Goal: Task Accomplishment & Management: Manage account settings

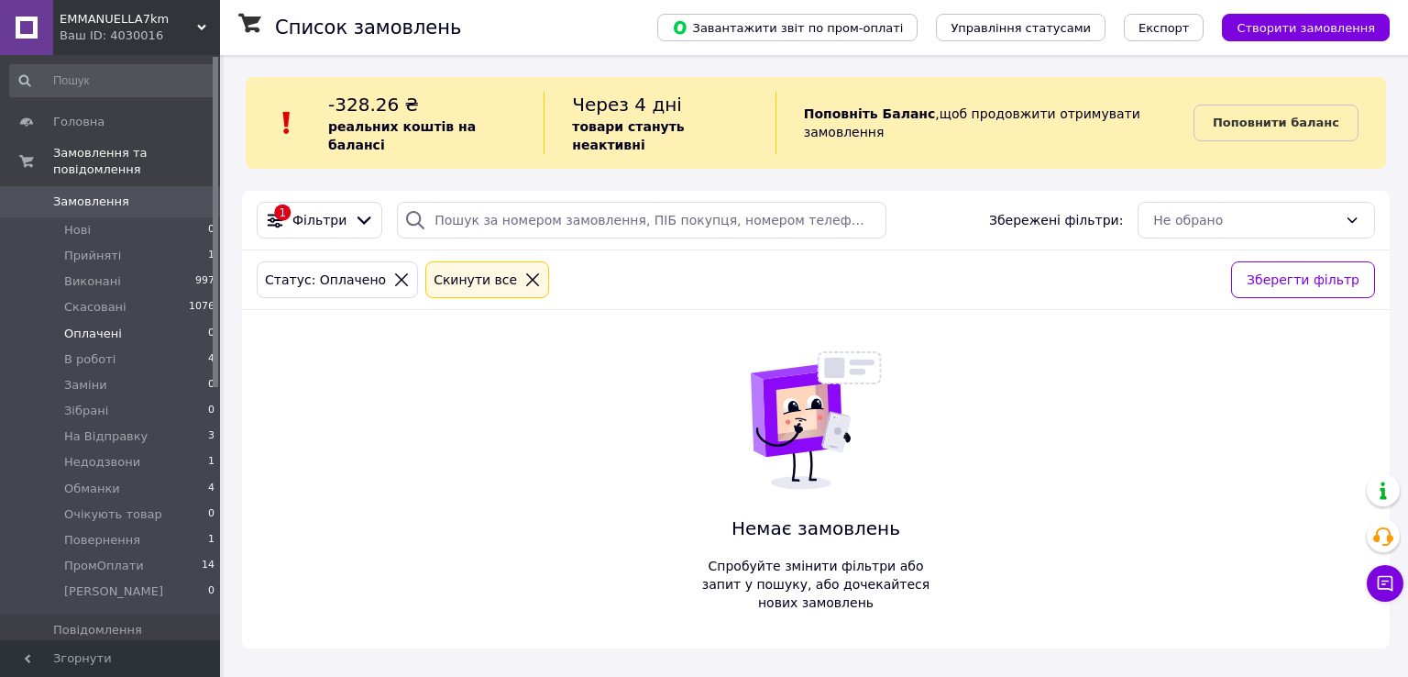
click at [524, 271] on icon at bounding box center [532, 279] width 17 height 17
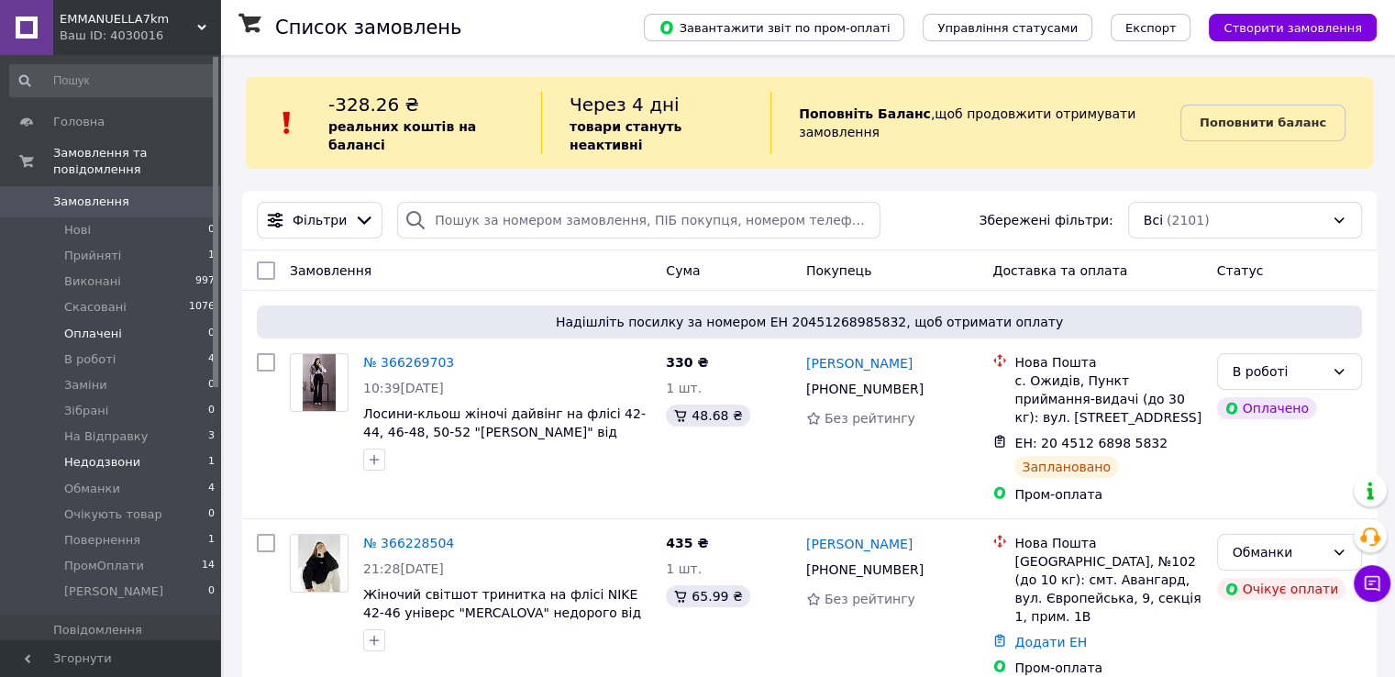
click at [72, 454] on span "Недодзвони" at bounding box center [102, 462] width 76 height 17
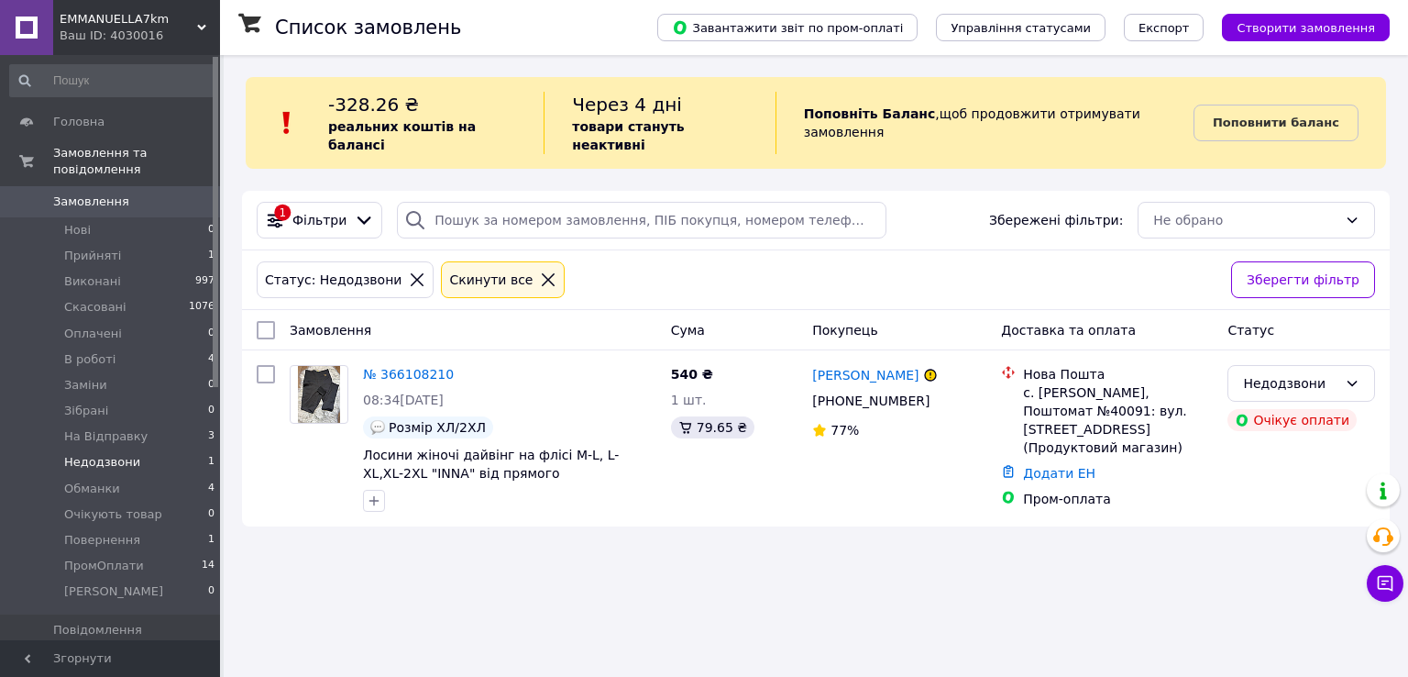
click at [158, 193] on span "Замовлення" at bounding box center [111, 201] width 116 height 17
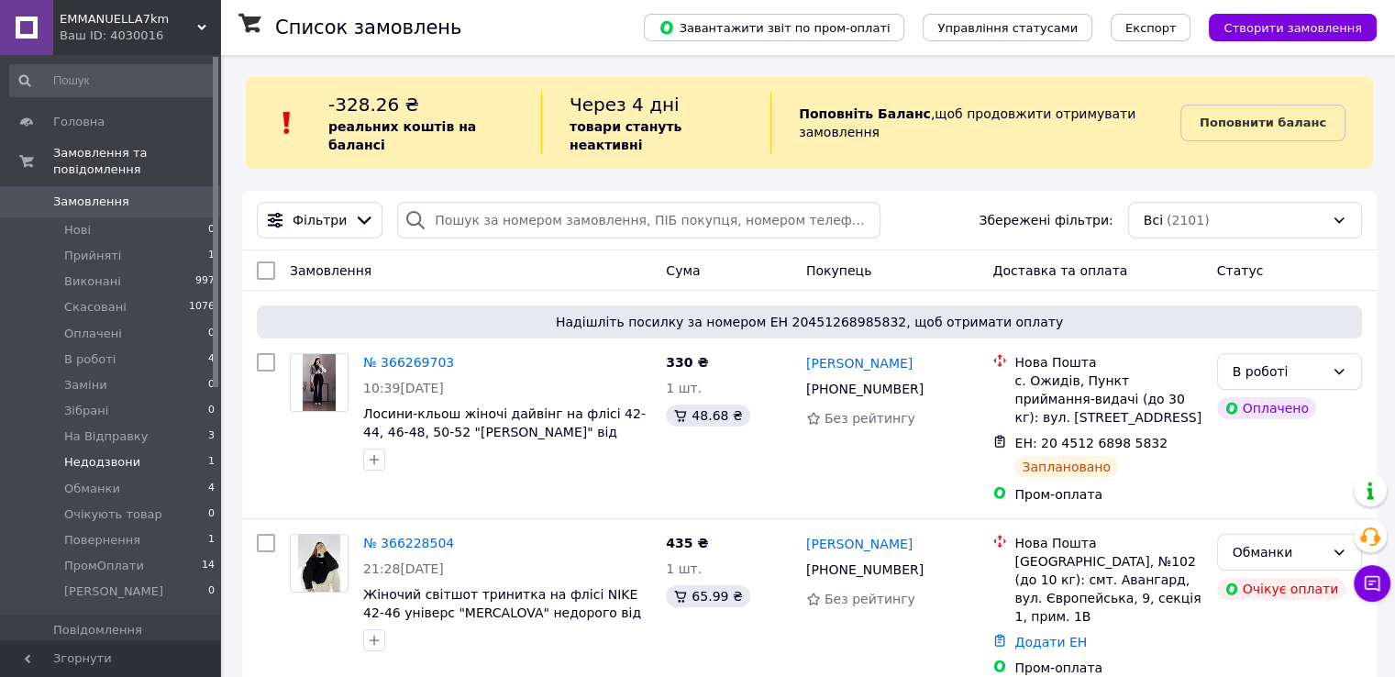
click at [208, 454] on span "1" at bounding box center [211, 462] width 6 height 17
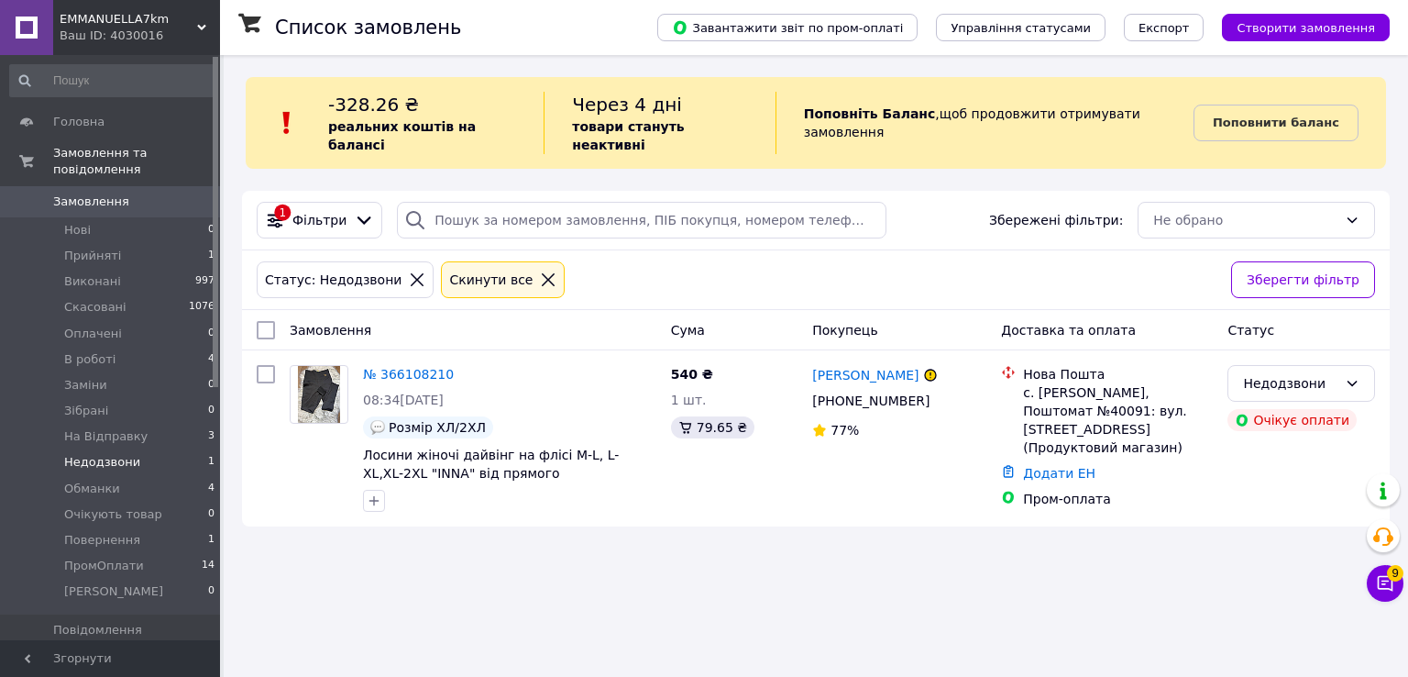
click at [495, 280] on div "Cкинути все" at bounding box center [503, 279] width 124 height 37
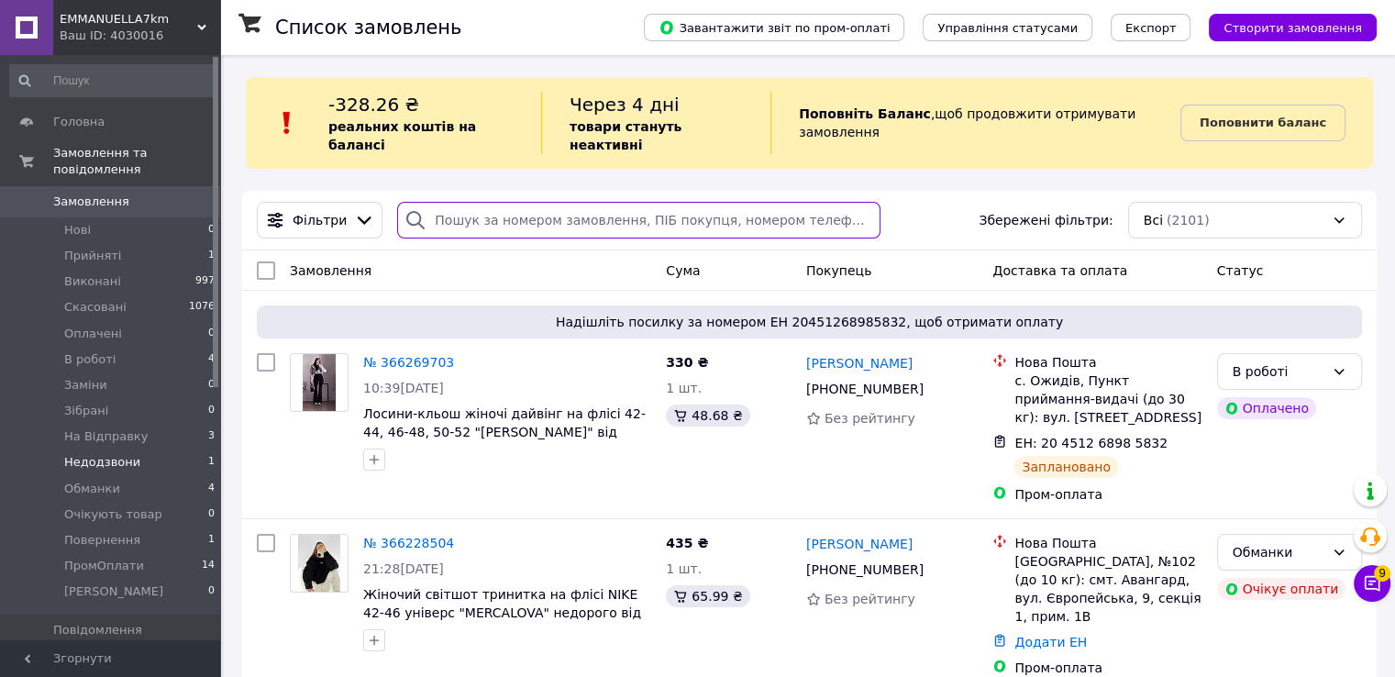
paste input "0502602561"
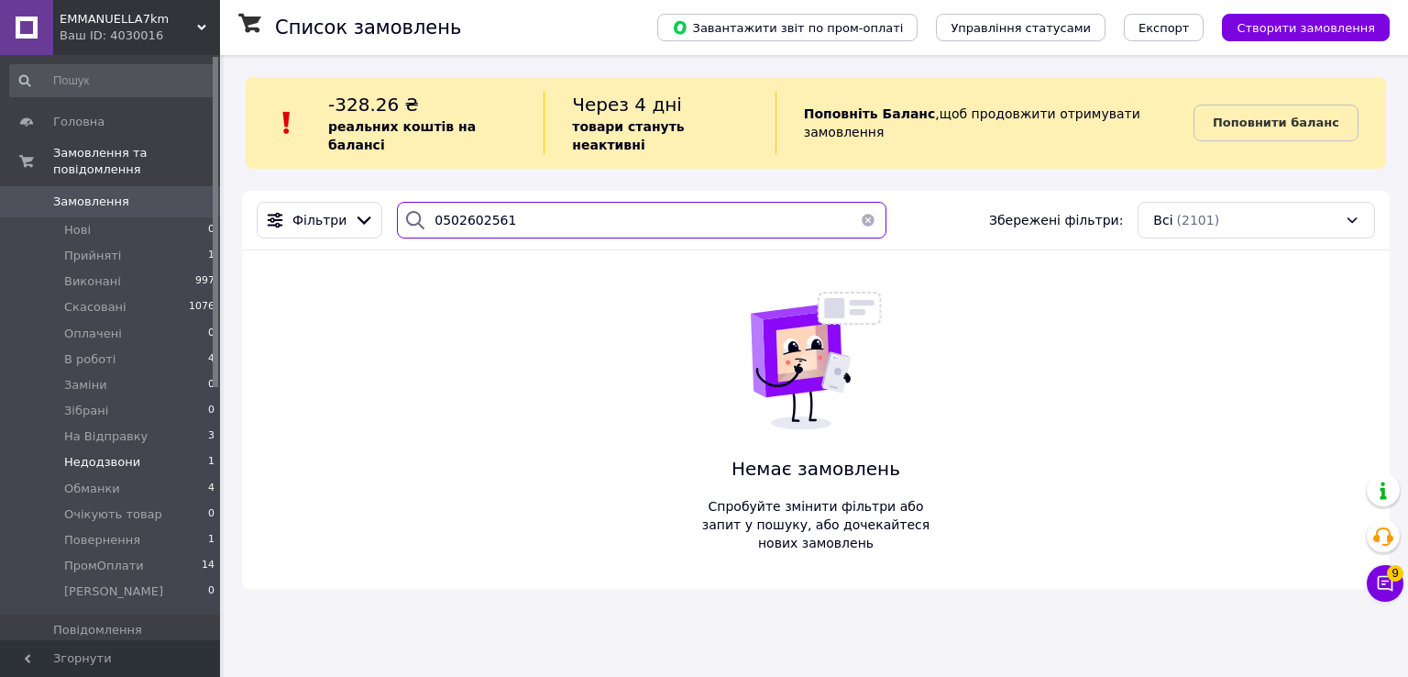
type input "0502602561"
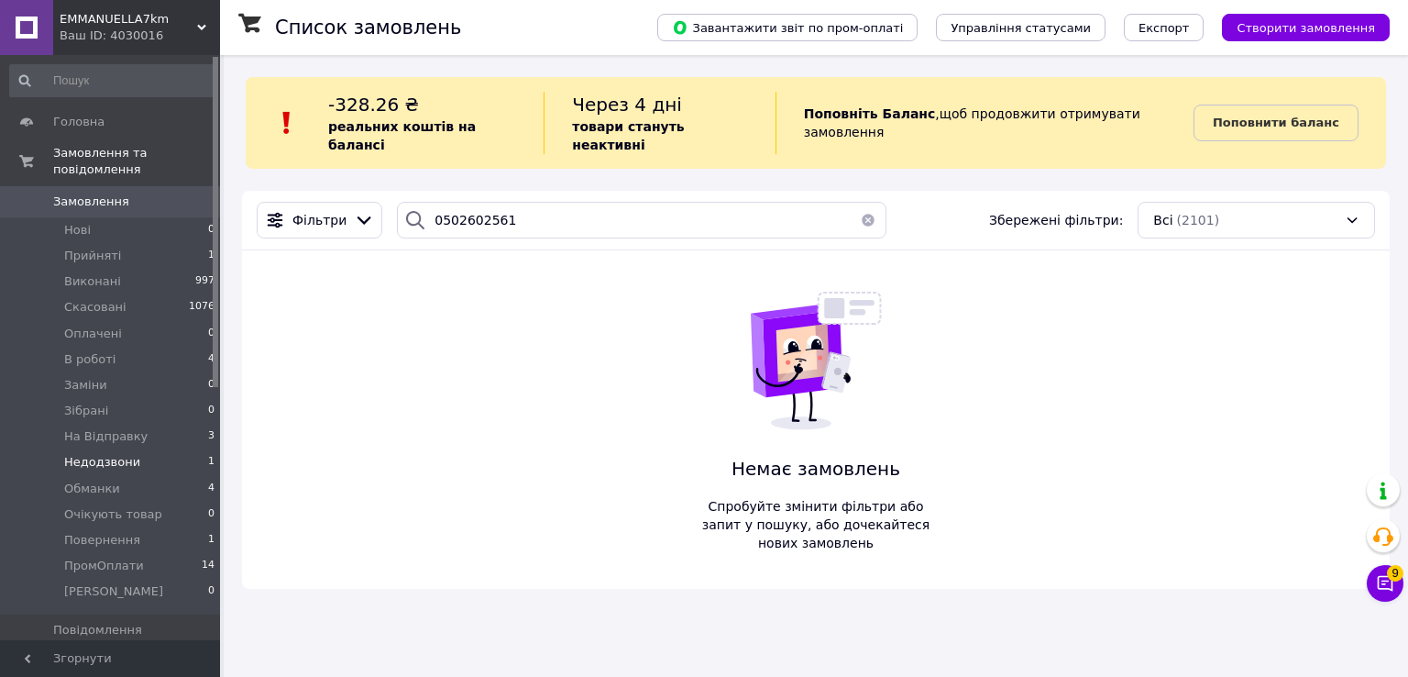
click at [860, 203] on button "button" at bounding box center [868, 220] width 37 height 37
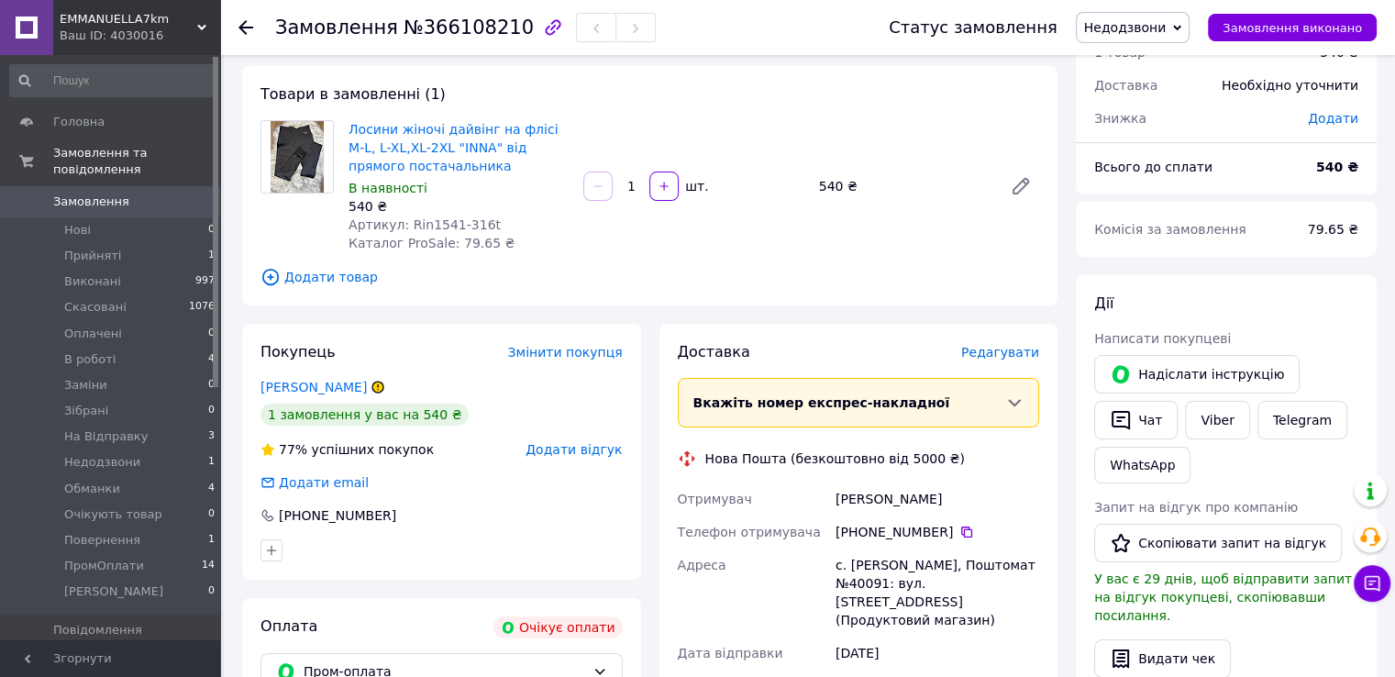
scroll to position [183, 0]
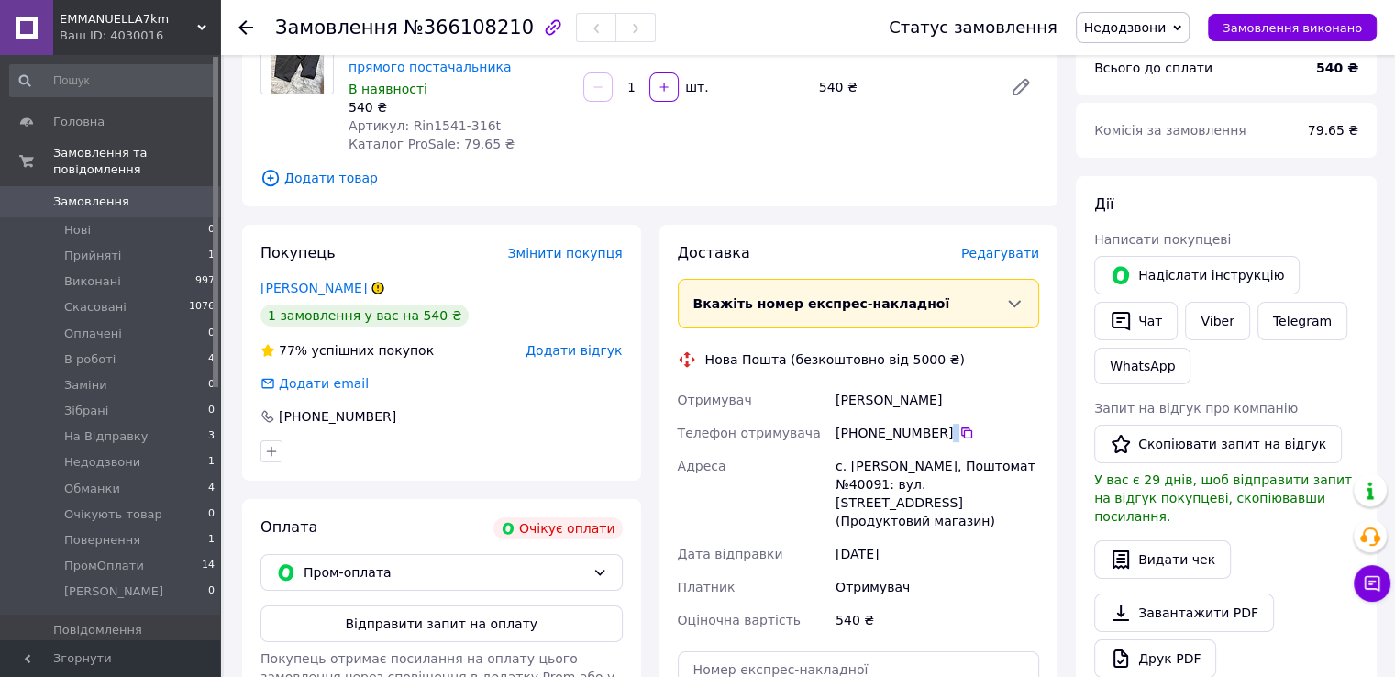
drag, startPoint x: 949, startPoint y: 434, endPoint x: 880, endPoint y: 439, distance: 69.0
click at [880, 439] on div "+380 99 049 40 97" at bounding box center [937, 433] width 204 height 18
drag, startPoint x: 859, startPoint y: 431, endPoint x: 938, endPoint y: 434, distance: 78.9
click at [938, 434] on div "+380 99 049 40 97" at bounding box center [937, 433] width 204 height 18
copy div "0 99 049 40 97"
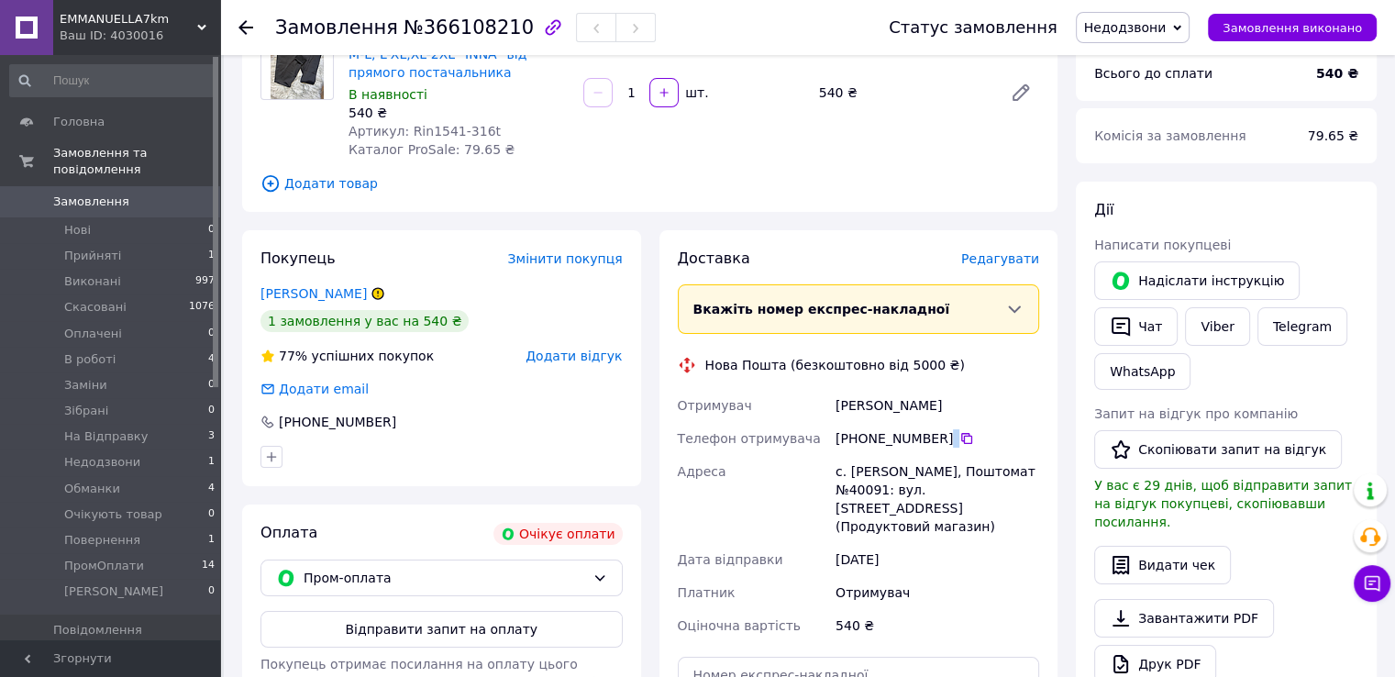
scroll to position [0, 0]
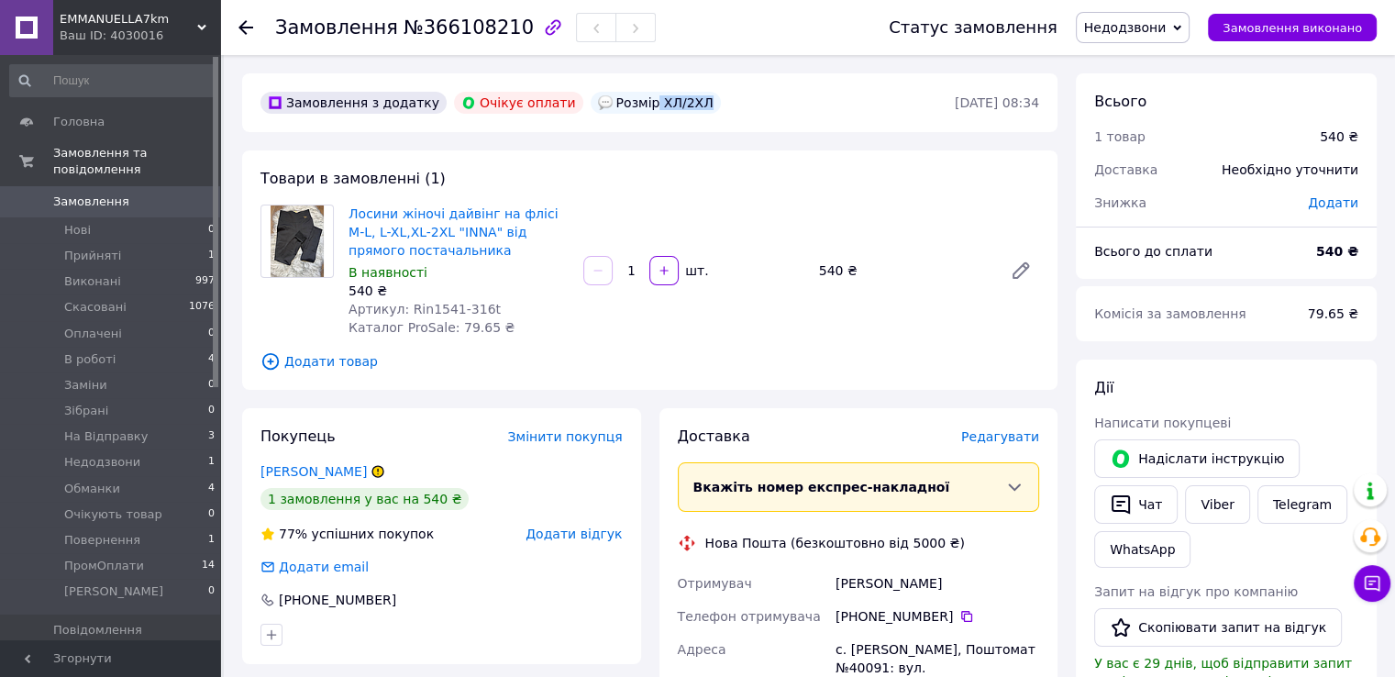
drag, startPoint x: 621, startPoint y: 100, endPoint x: 675, endPoint y: 105, distance: 54.3
click at [675, 105] on div "Розмір ХЛ/2ХЛ" at bounding box center [656, 102] width 138 height 29
copy div "ХЛ/2ХЛ"
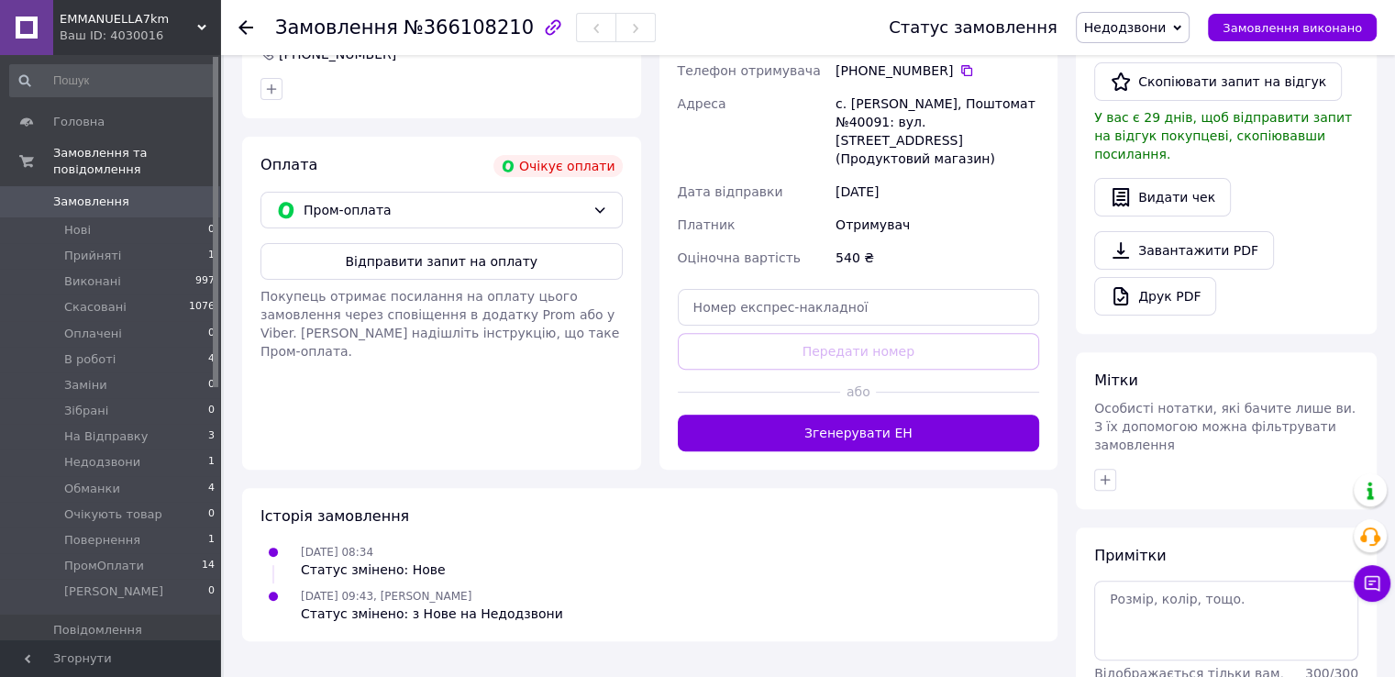
scroll to position [618, 0]
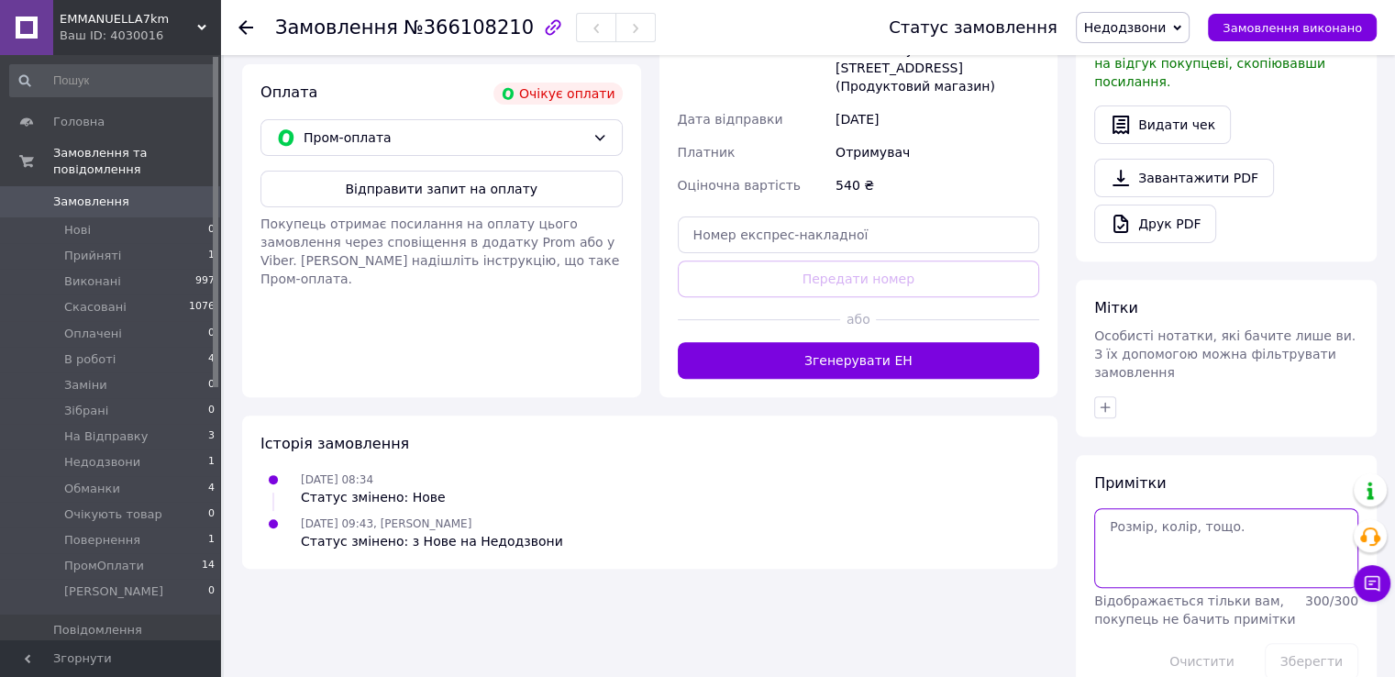
click at [1163, 508] on textarea at bounding box center [1226, 547] width 264 height 79
paste textarea "ХЛ/2ХЛ"
click at [1148, 508] on textarea "ХЛ/2ХЛ" at bounding box center [1226, 547] width 264 height 79
click at [1223, 516] on textarea "ХЛ/2ХЛ" at bounding box center [1226, 547] width 264 height 79
type textarea "ХЛ/2ХЛ, чорний"
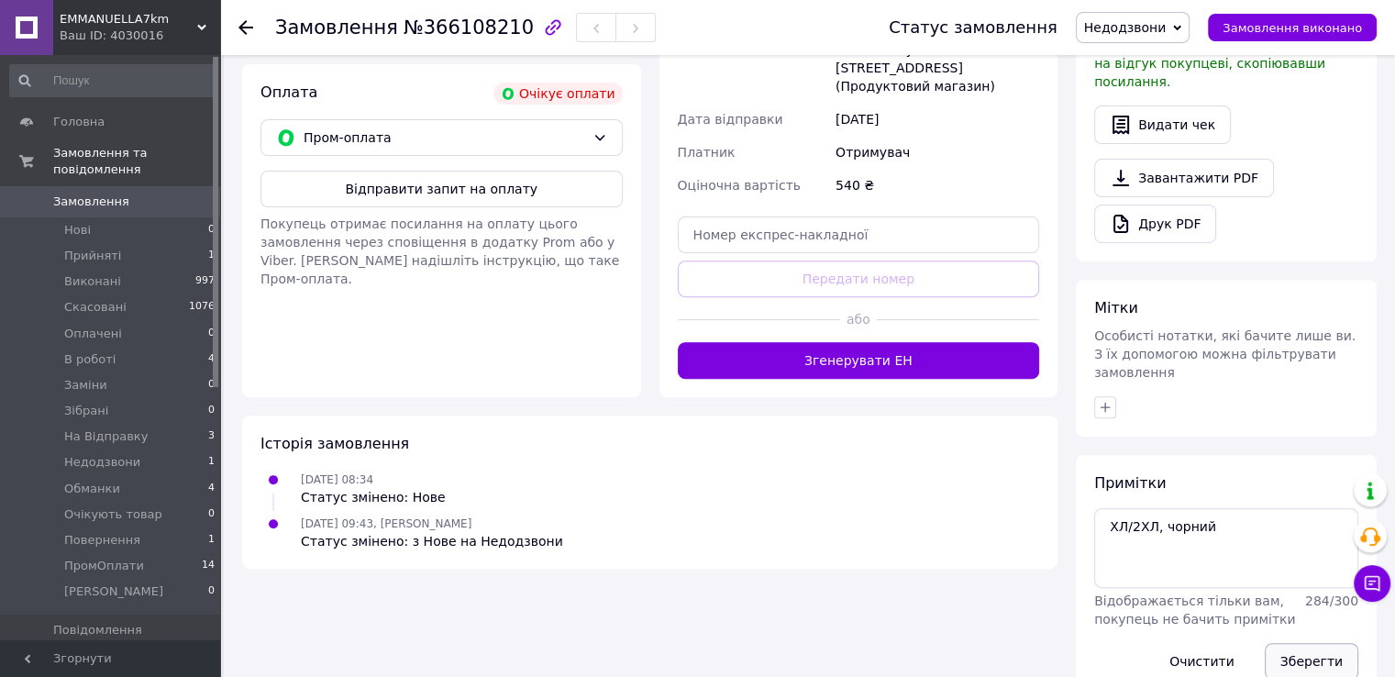
click at [1284, 643] on button "Зберегти" at bounding box center [1311, 661] width 94 height 37
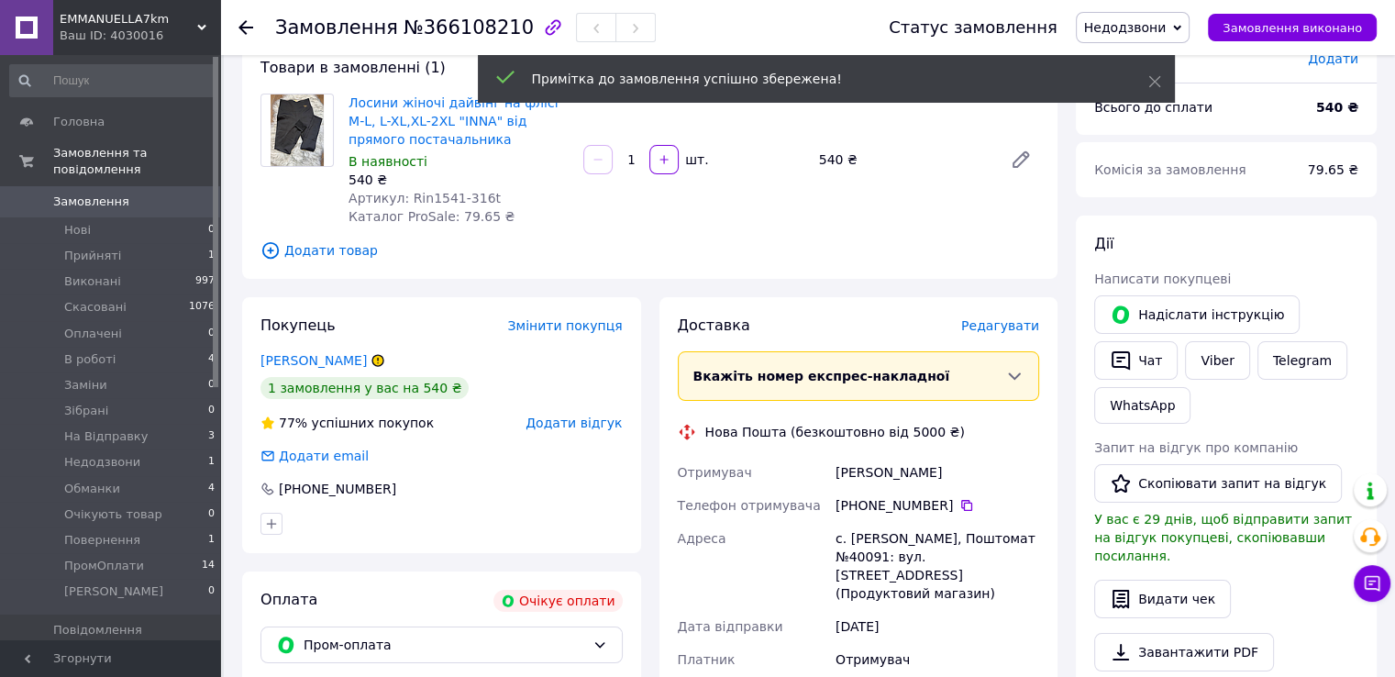
scroll to position [68, 0]
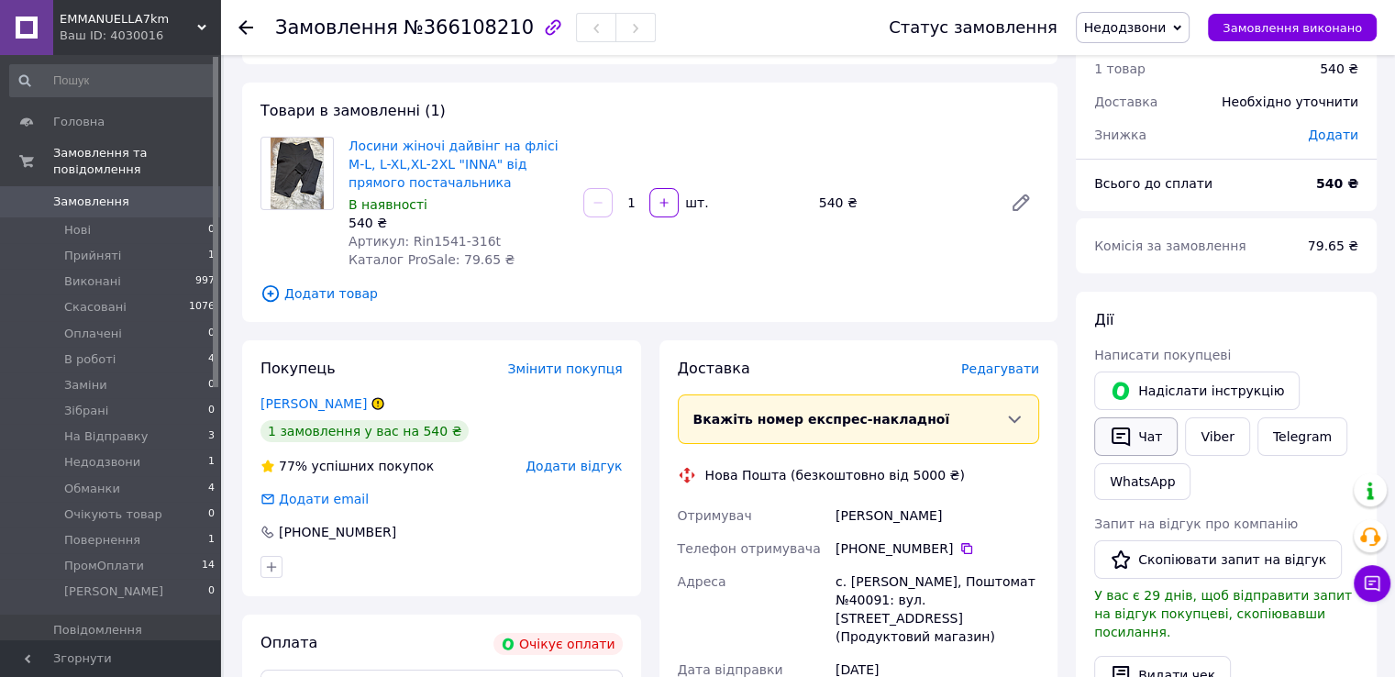
click at [1139, 433] on button "Чат" at bounding box center [1135, 436] width 83 height 39
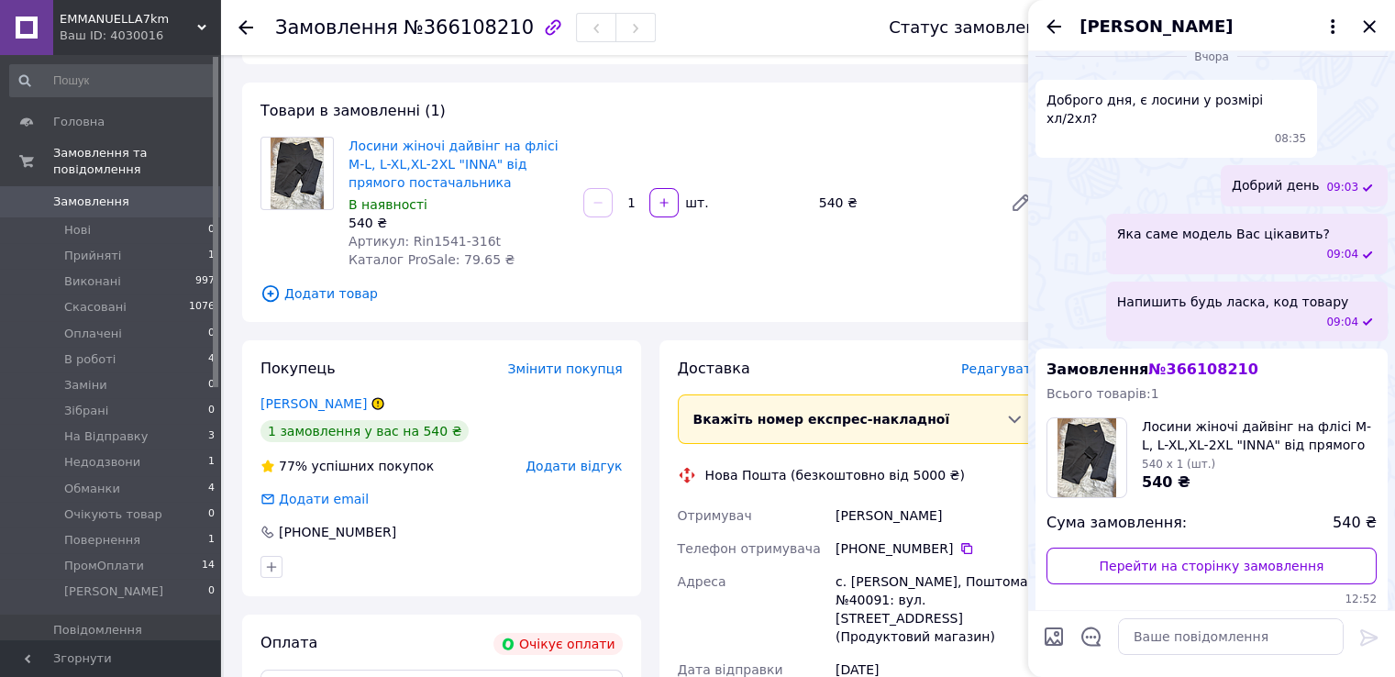
scroll to position [0, 0]
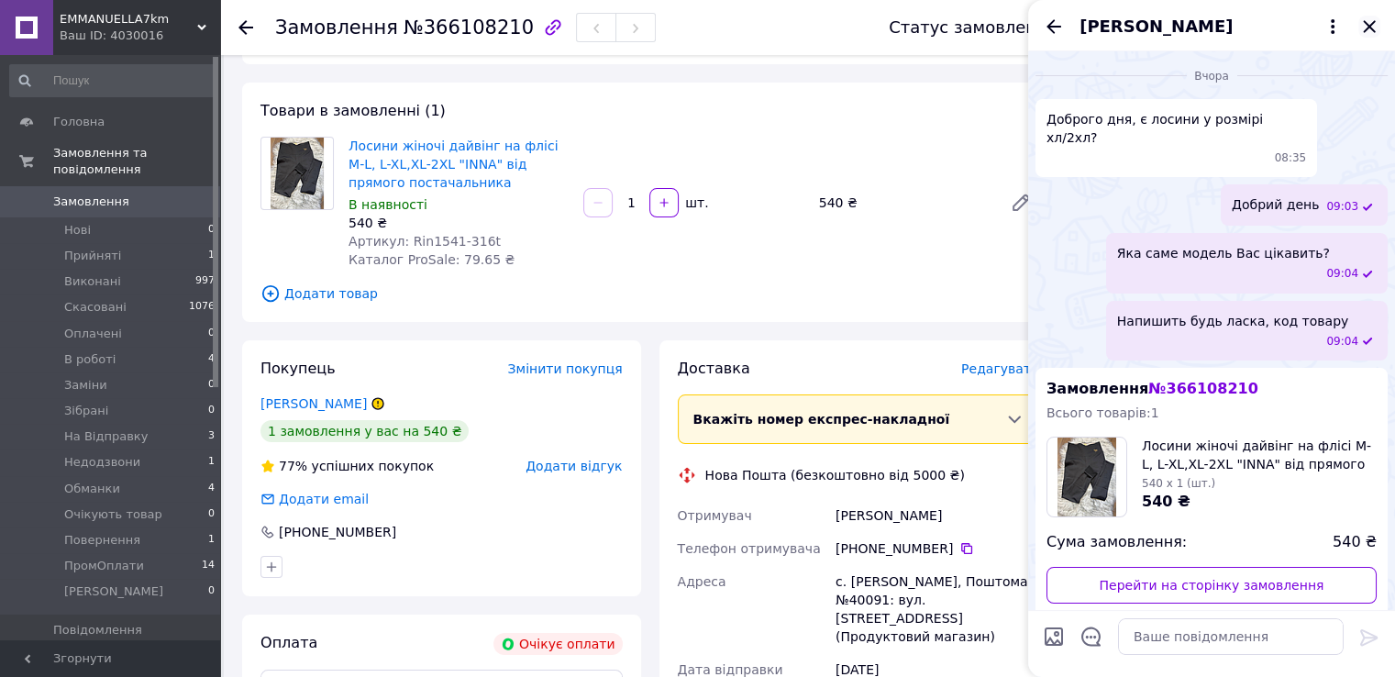
click at [1370, 30] on icon "Закрити" at bounding box center [1369, 27] width 22 height 22
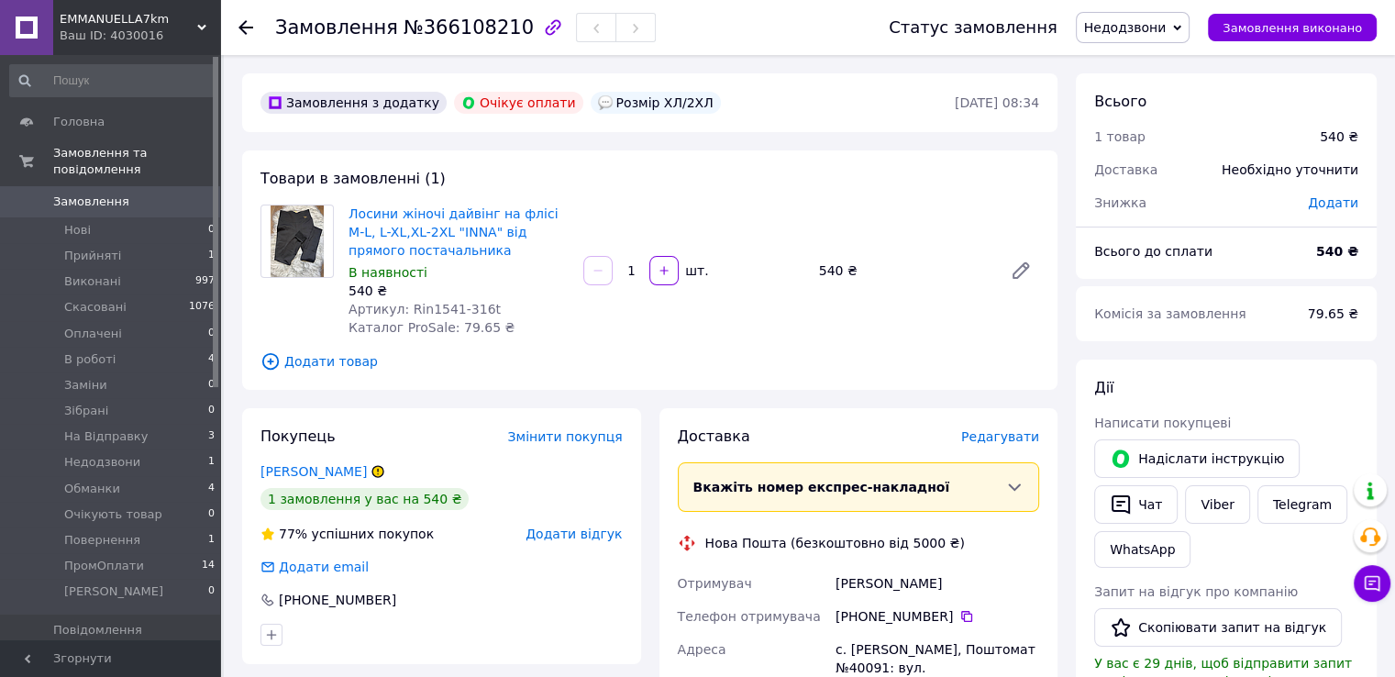
scroll to position [275, 0]
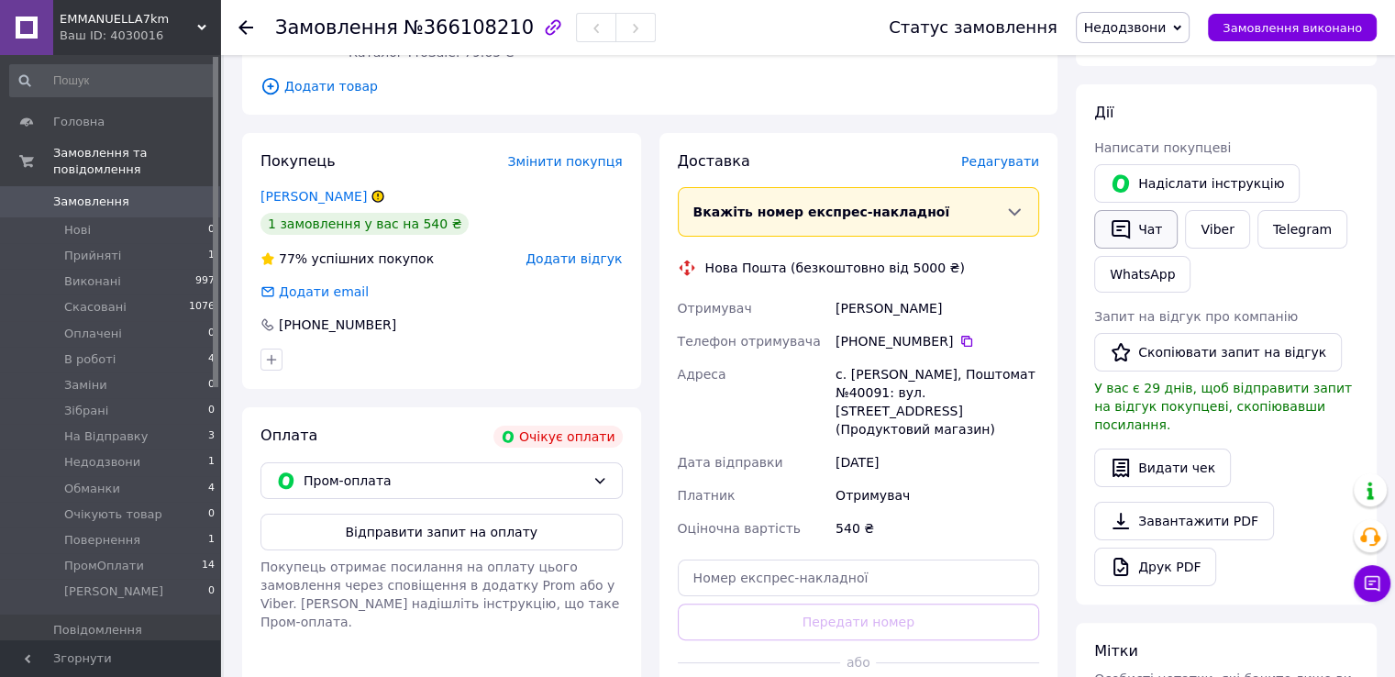
click at [1125, 236] on icon "button" at bounding box center [1120, 229] width 22 height 22
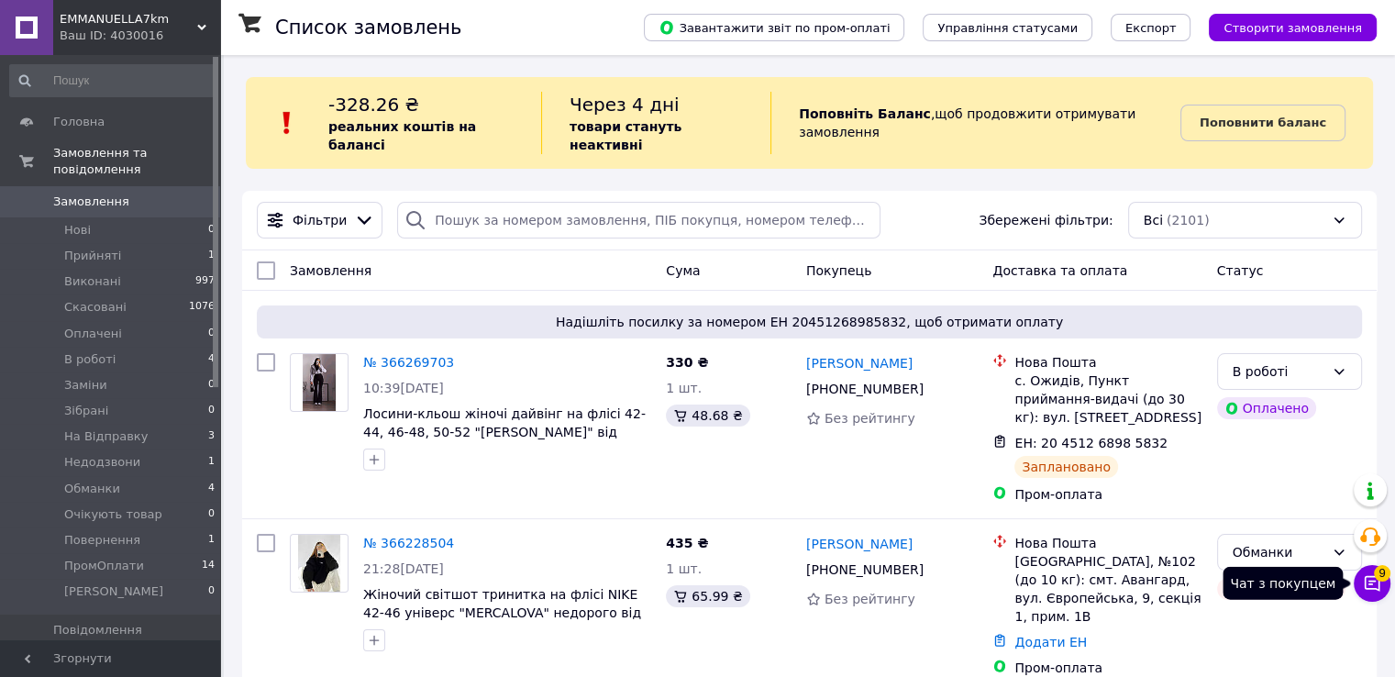
click at [1365, 580] on icon at bounding box center [1372, 583] width 18 height 18
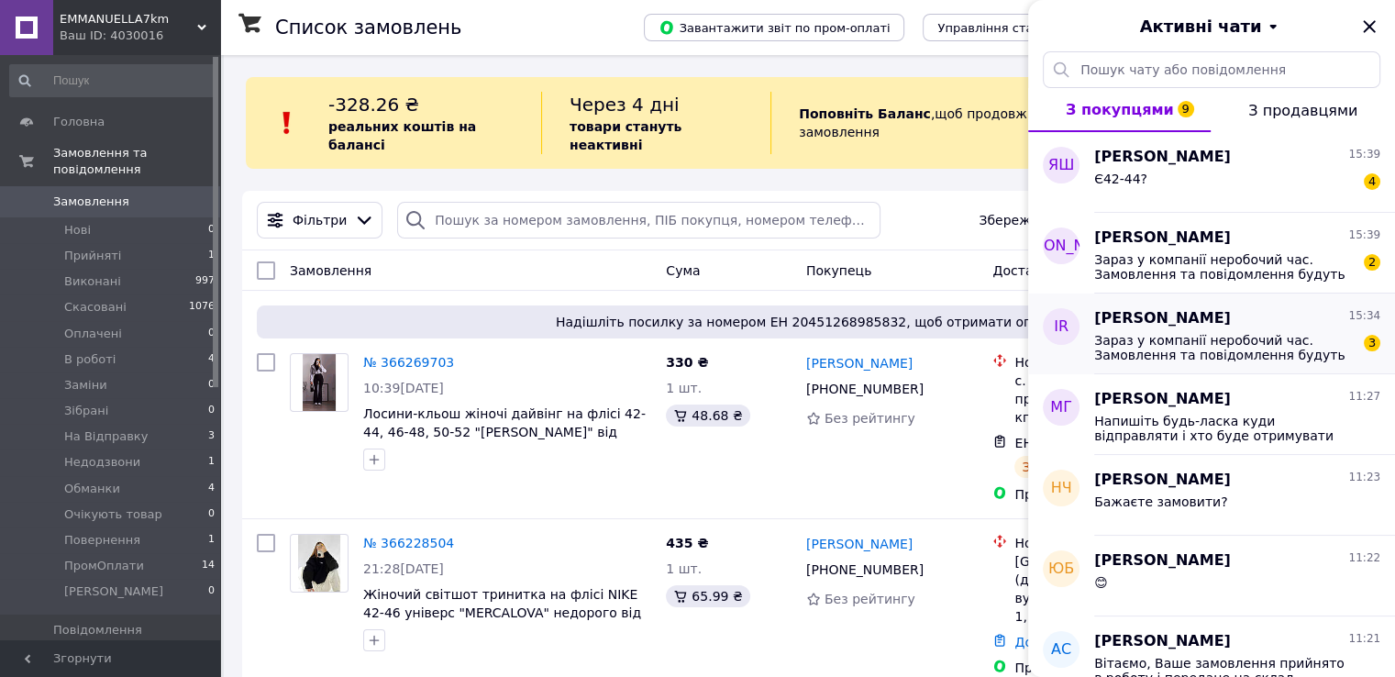
click at [1159, 357] on span "Зараз у компанії неробочий час. Замовлення та повідомлення будуть оброблені в н…" at bounding box center [1224, 347] width 260 height 29
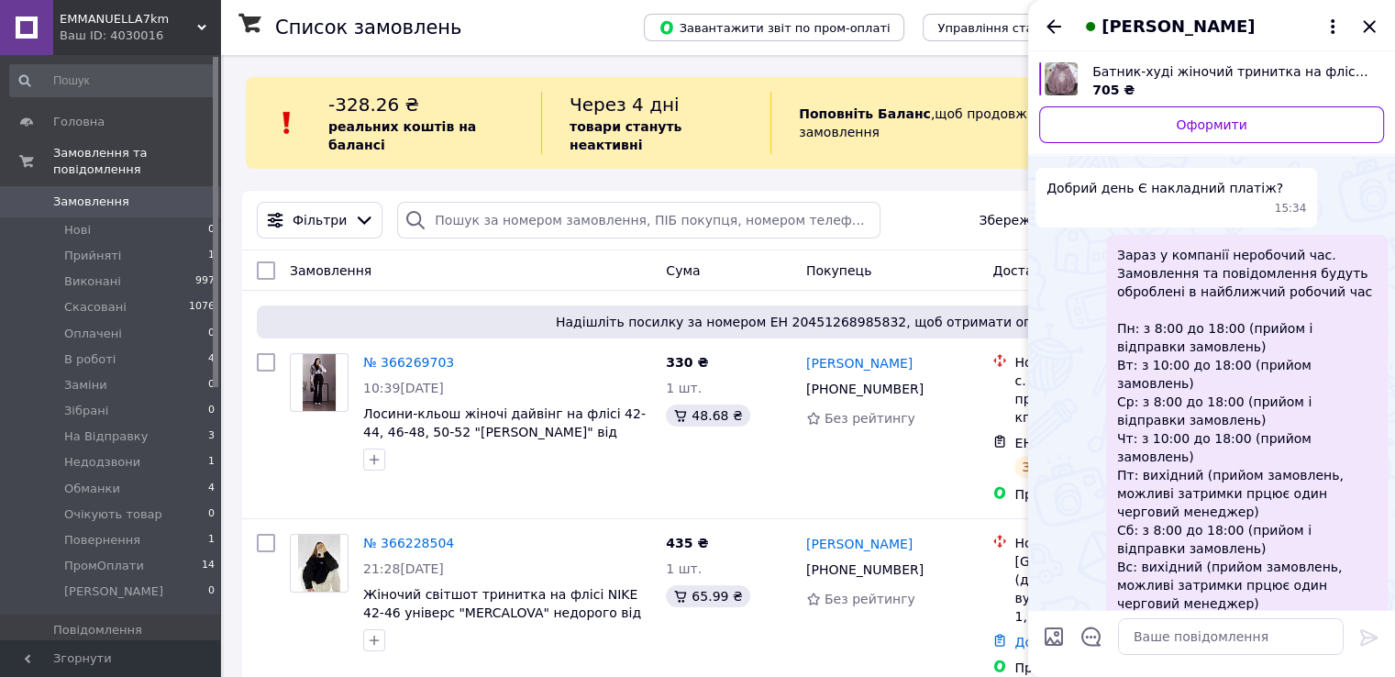
scroll to position [92, 0]
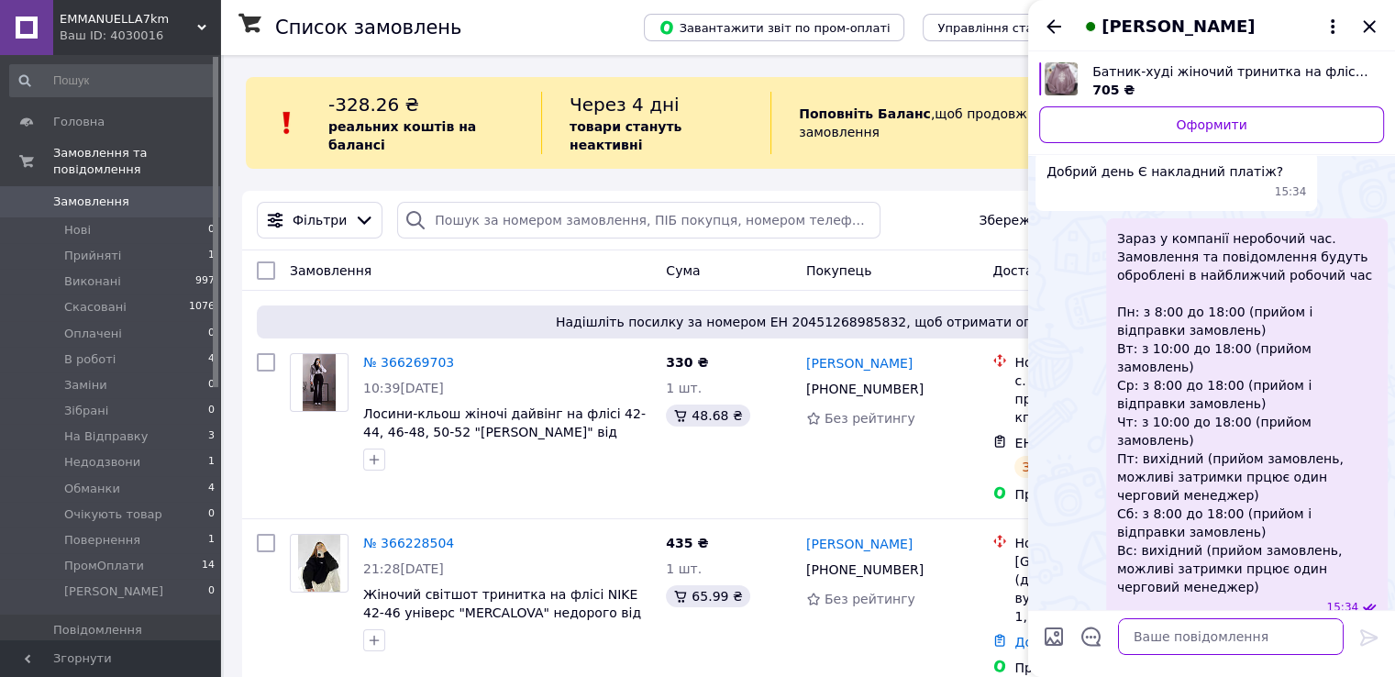
click at [1133, 646] on textarea at bounding box center [1231, 636] width 226 height 37
paste textarea "Оплата накладеним платежем здійснюється лише НОВОЮ ПОШТОЮ і ТІЛЬКИ по попередні…"
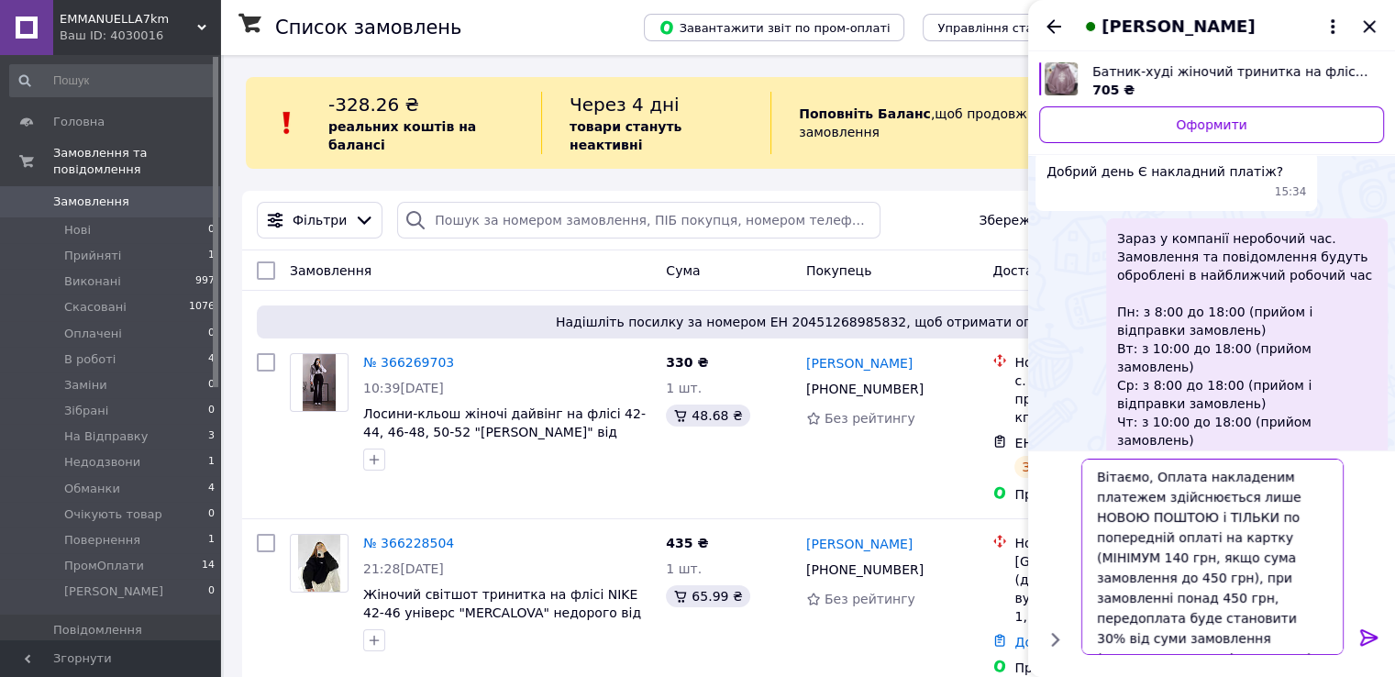
click at [1157, 478] on textarea "Вітаємо, Оплата накладеним платежем здійснюється лише НОВОЮ ПОШТОЮ і ТІЛЬКИ по …" at bounding box center [1212, 556] width 262 height 196
type textarea "Вітаємо, оплата накладеним платежем здійснюється лише НОВОЮ ПОШТОЮ і ТІЛЬКИ по …"
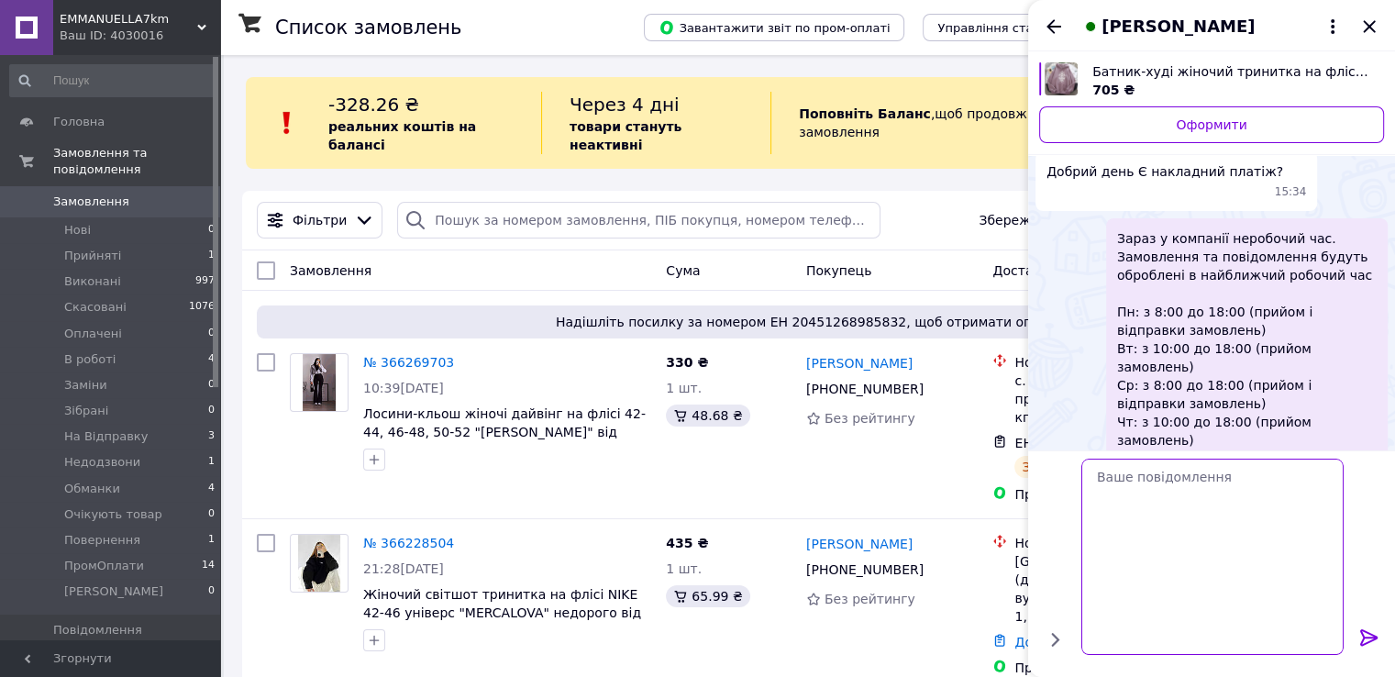
scroll to position [168, 0]
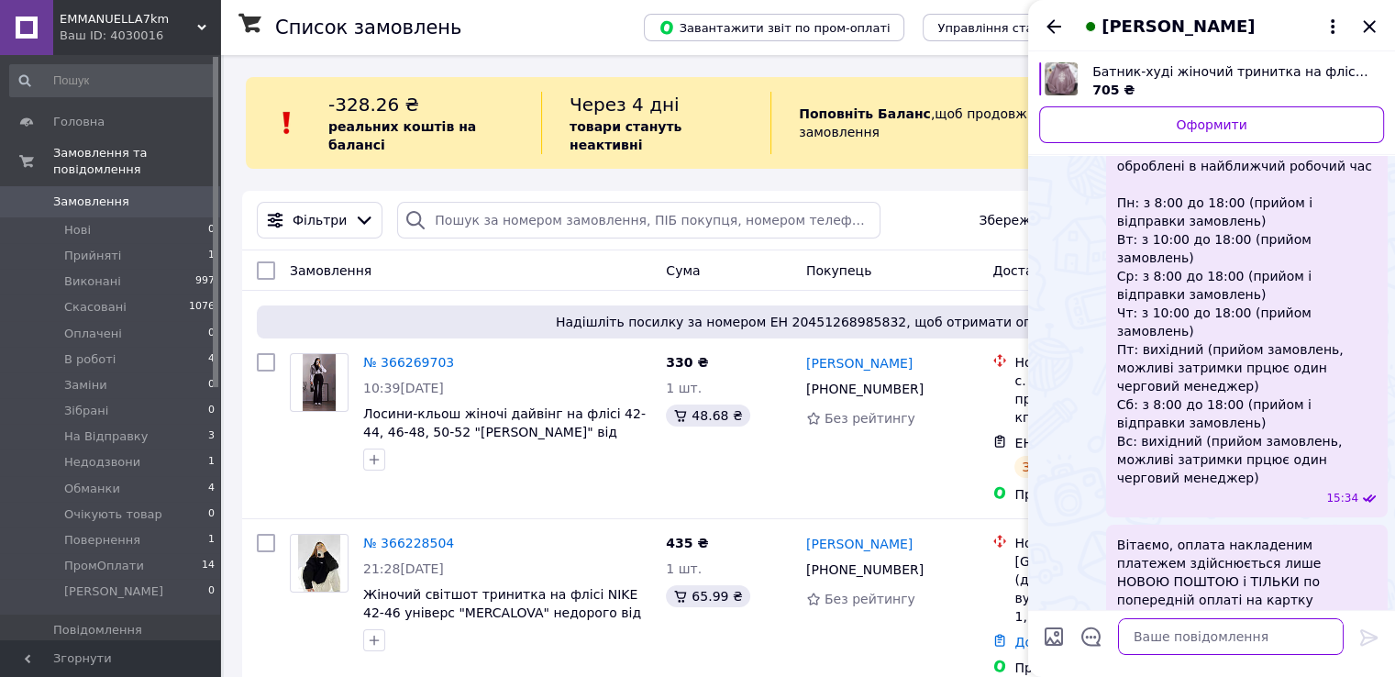
paste textarea "Накладний платіж по частковій передплаті на картку в розмірі 30% від суми замов…"
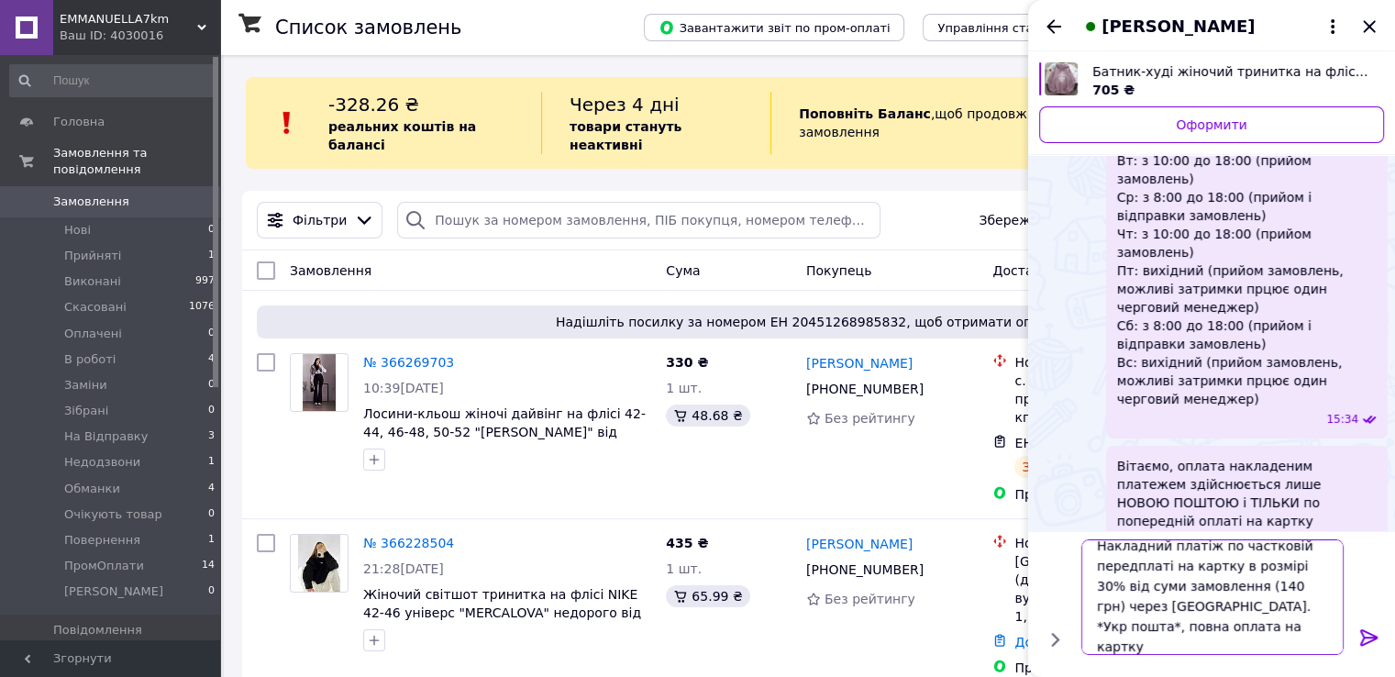
click at [1218, 586] on textarea "Накладний платіж по частковій передплаті на картку в розмірі 30% від суми замов…" at bounding box center [1212, 597] width 262 height 116
click at [1142, 612] on textarea "Накладний платіж по частковій передплаті на картку в розмірі 30% від суми замов…" at bounding box center [1212, 597] width 262 height 116
type textarea "Накладний платіж по частковій передплаті на картку в розмірі 30% від суми замов…"
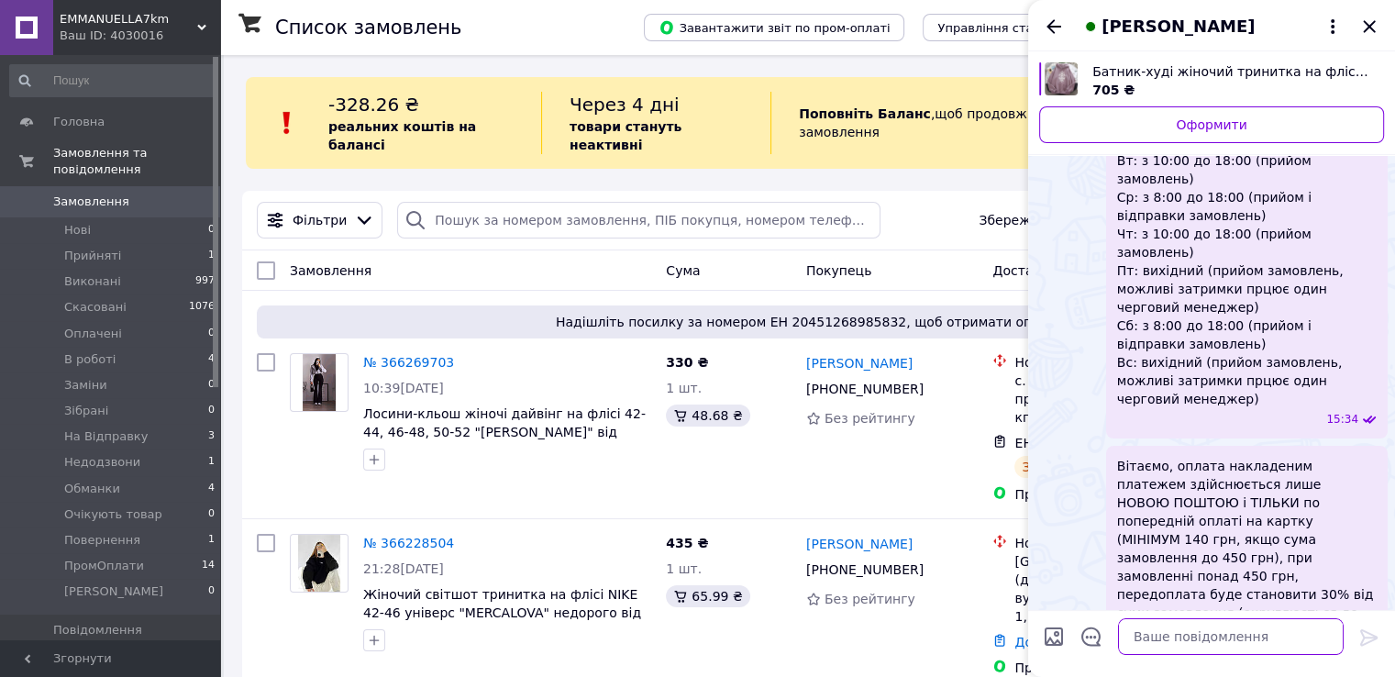
scroll to position [290, 0]
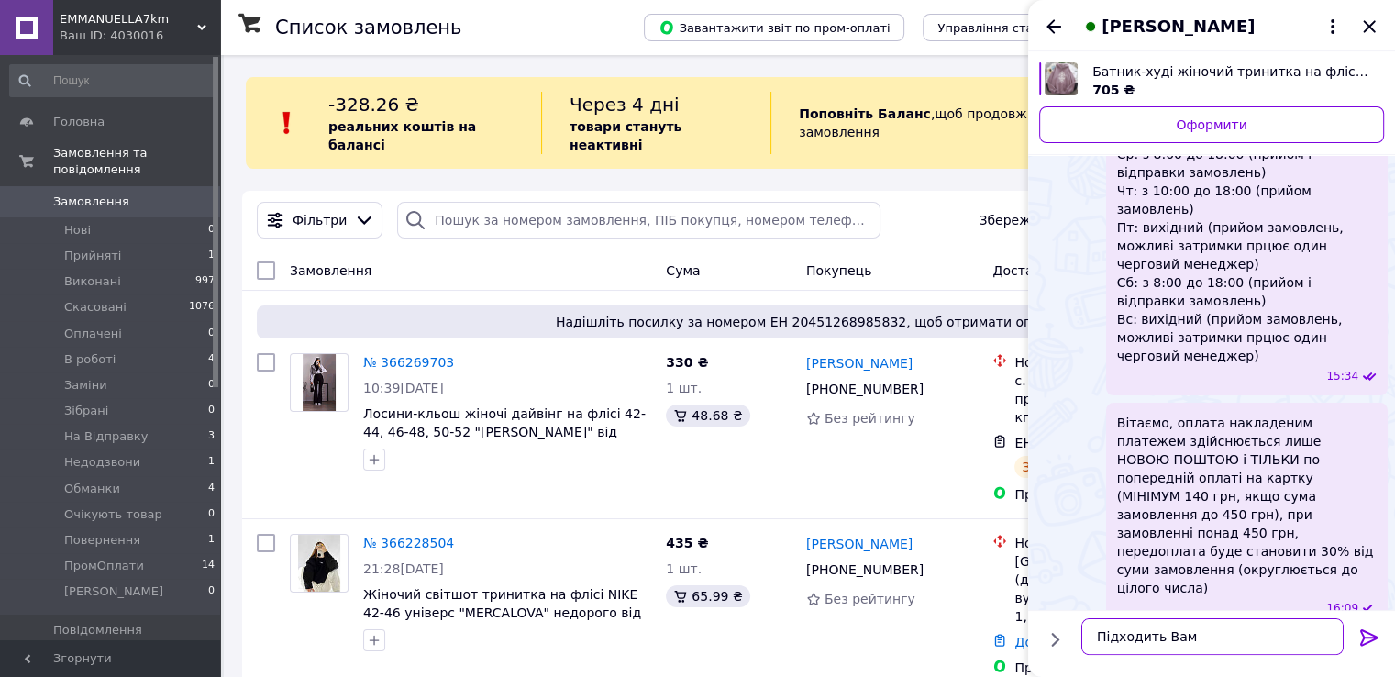
type textarea "Підходить Вам?"
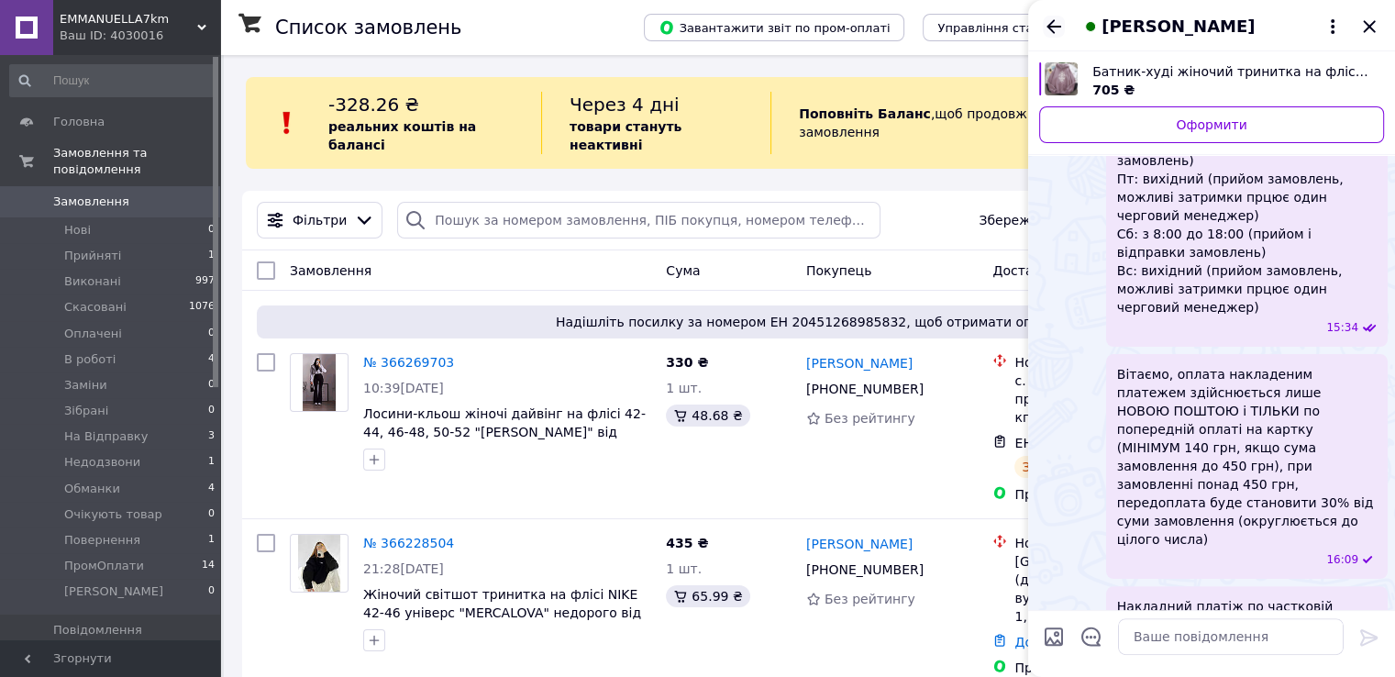
click at [1053, 27] on icon "Назад" at bounding box center [1053, 26] width 15 height 14
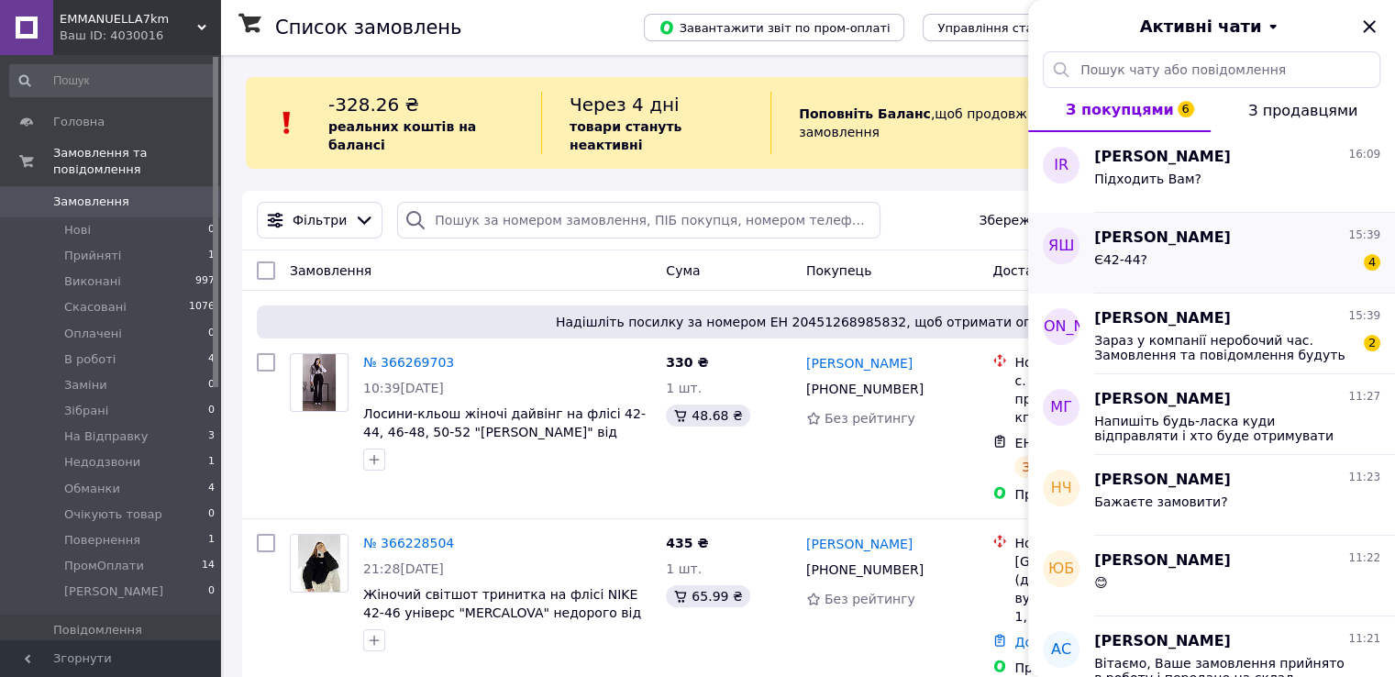
click at [1184, 283] on div "Ярослава Шеверьова 15:39 Є42-44? 4" at bounding box center [1244, 253] width 301 height 81
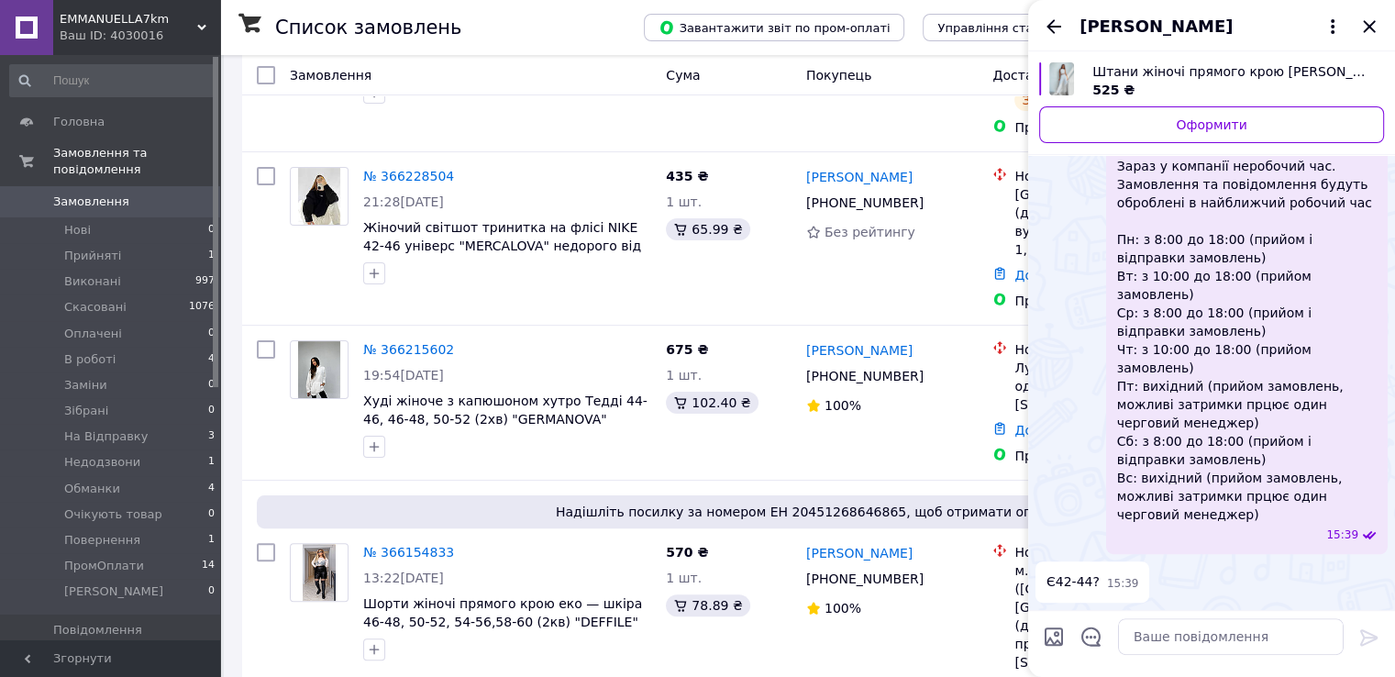
scroll to position [745, 0]
click at [1163, 627] on textarea at bounding box center [1231, 636] width 226 height 37
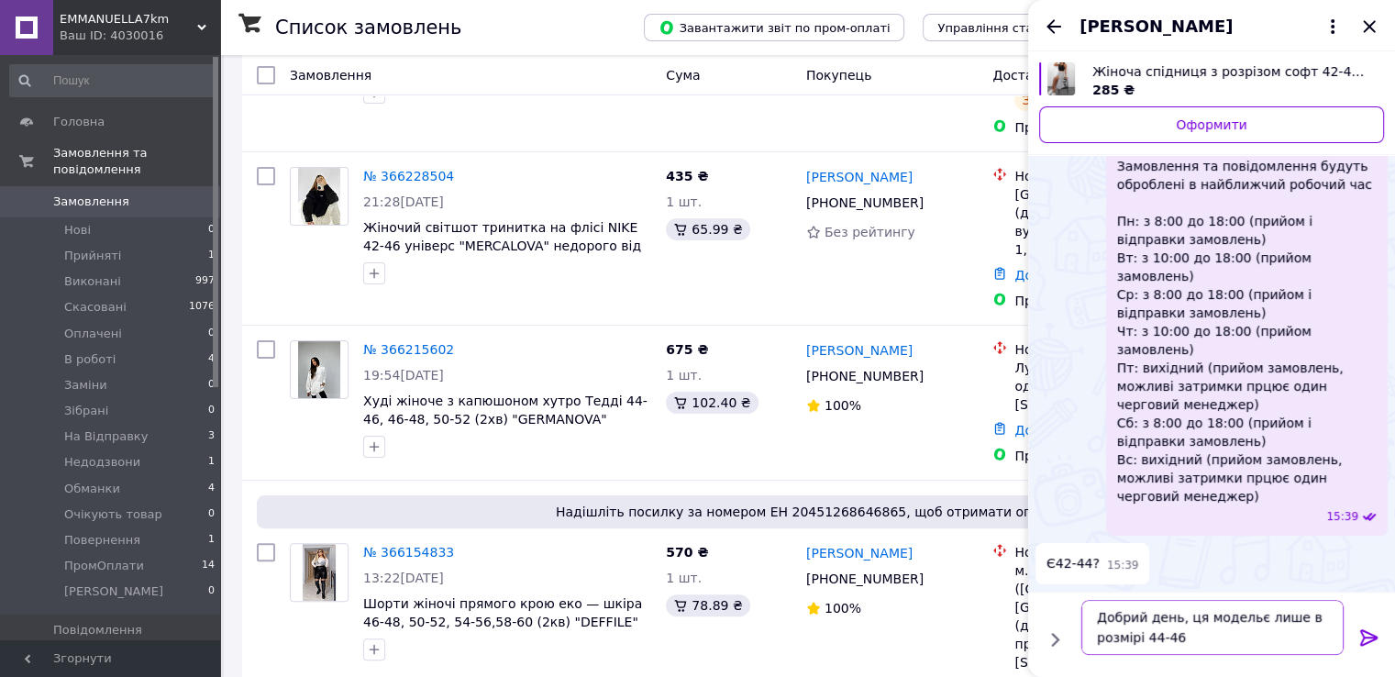
scroll to position [763, 0]
type textarea "Добрий день, ця модельє лише в розмірі 44-46."
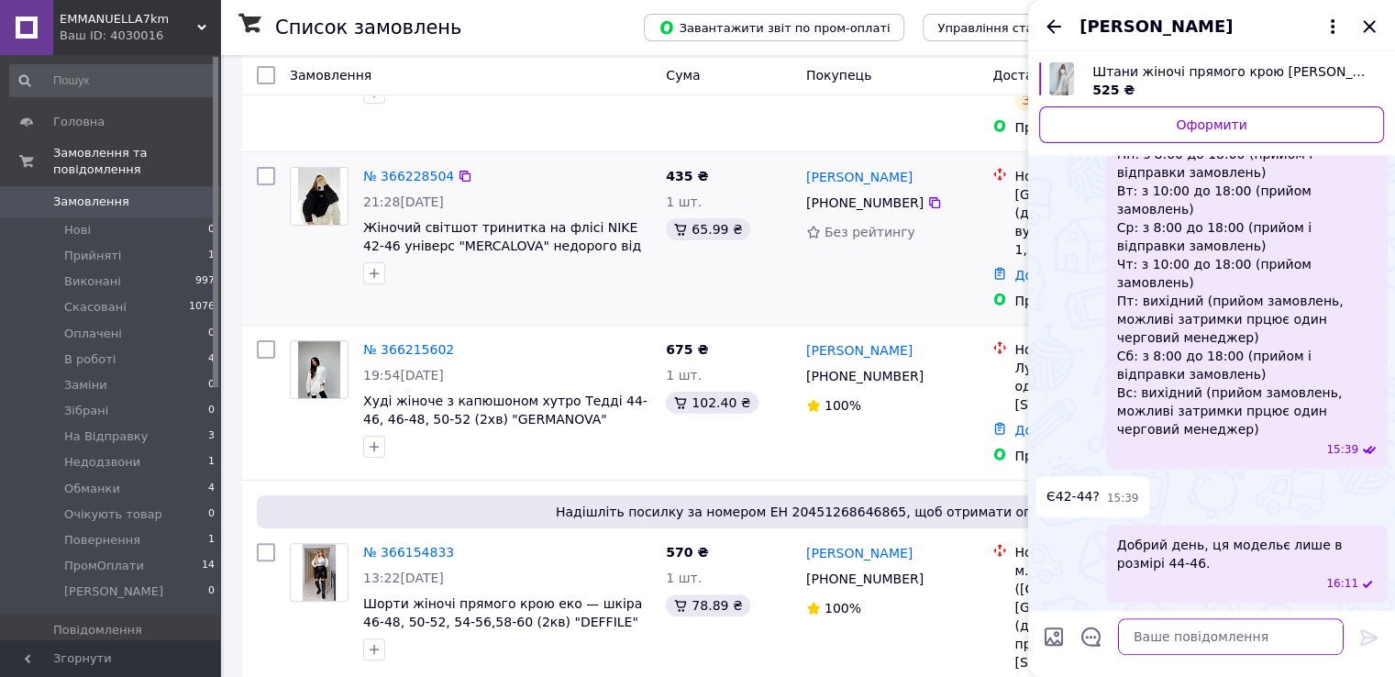
scroll to position [797, 0]
click at [1262, 547] on span "Добрий день, ця модельє лише в розмірі 44-46." at bounding box center [1246, 553] width 259 height 37
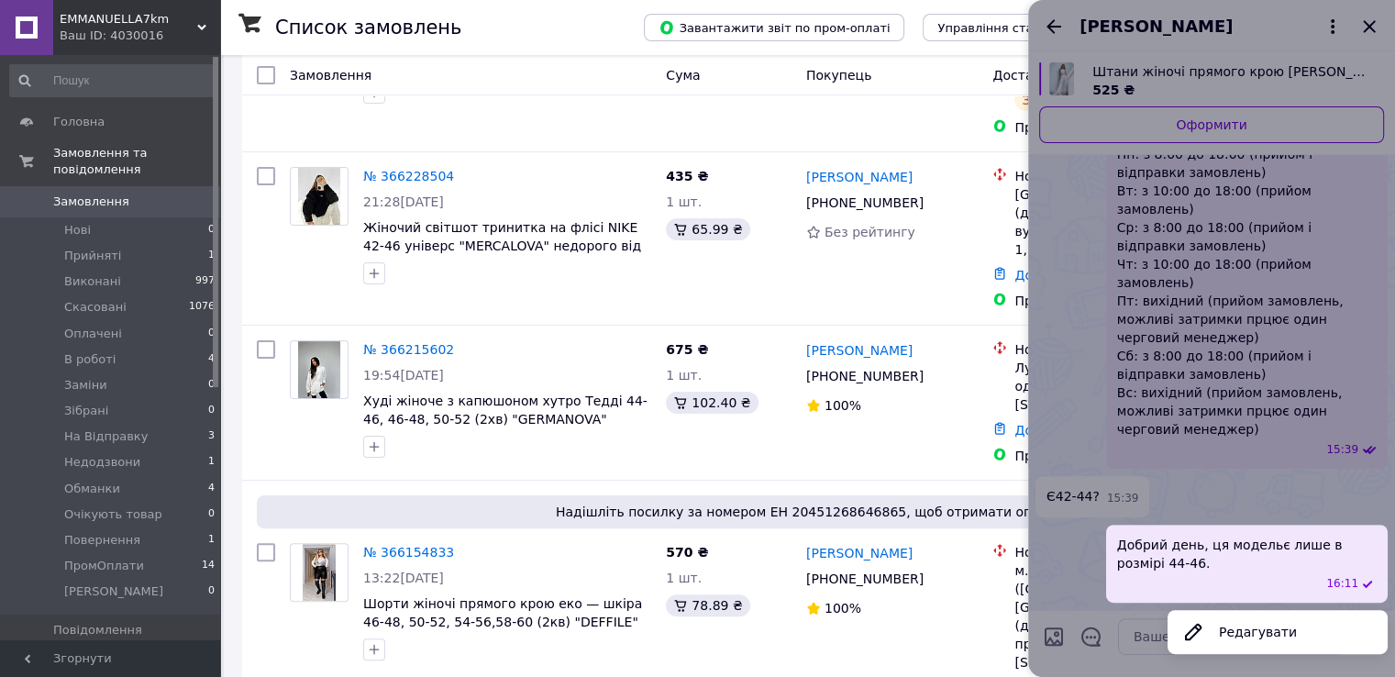
drag, startPoint x: 1251, startPoint y: 624, endPoint x: 1243, endPoint y: 618, distance: 9.7
click at [1251, 624] on button "Редагувати" at bounding box center [1277, 631] width 220 height 37
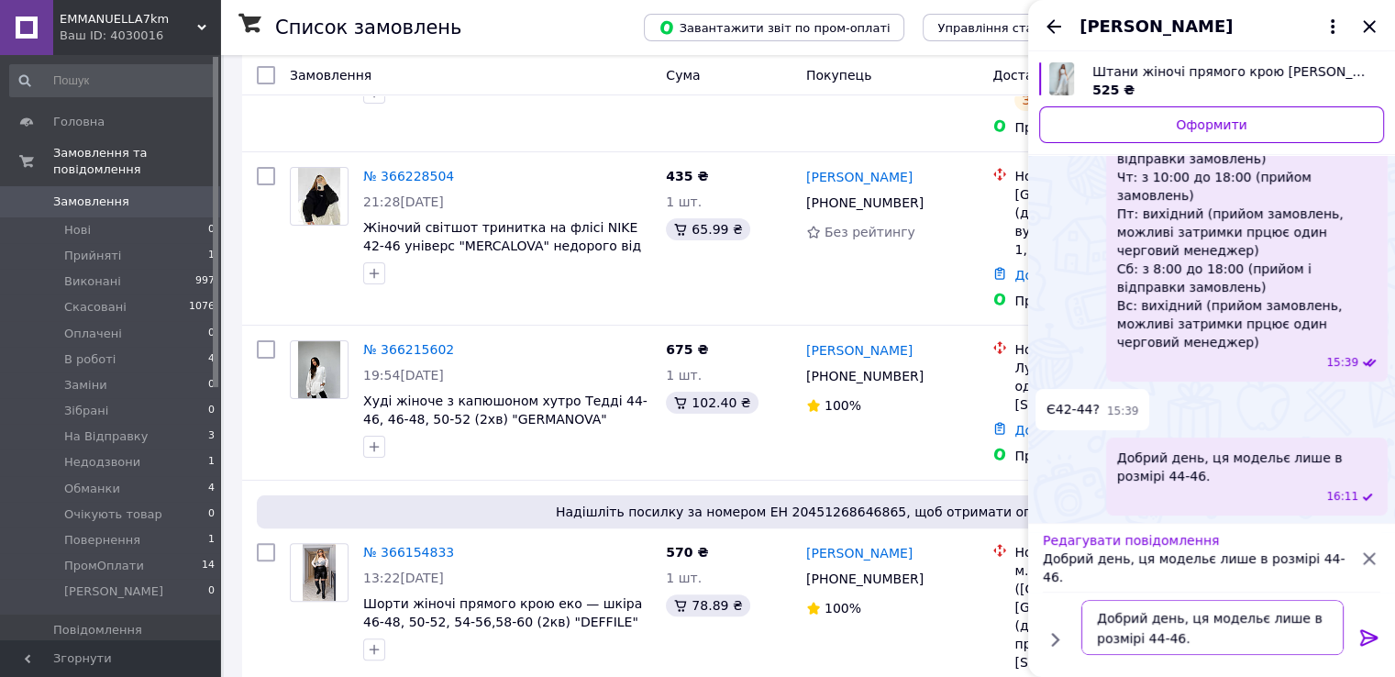
click at [1240, 620] on textarea "Добрий день, ця модельє лише в розмірі 44-46." at bounding box center [1212, 627] width 262 height 55
drag, startPoint x: 1236, startPoint y: 622, endPoint x: 979, endPoint y: 259, distance: 444.7
click at [979, 259] on div "Тетяна Мельник +380 98 128 81 38 Без рейтингу" at bounding box center [892, 239] width 187 height 158
click at [1240, 614] on textarea "Добрий день, ця модельє лише в розмірі 44-46." at bounding box center [1212, 627] width 262 height 55
type textarea "Добрий день, ця модель є лише в розмірі 44-46."
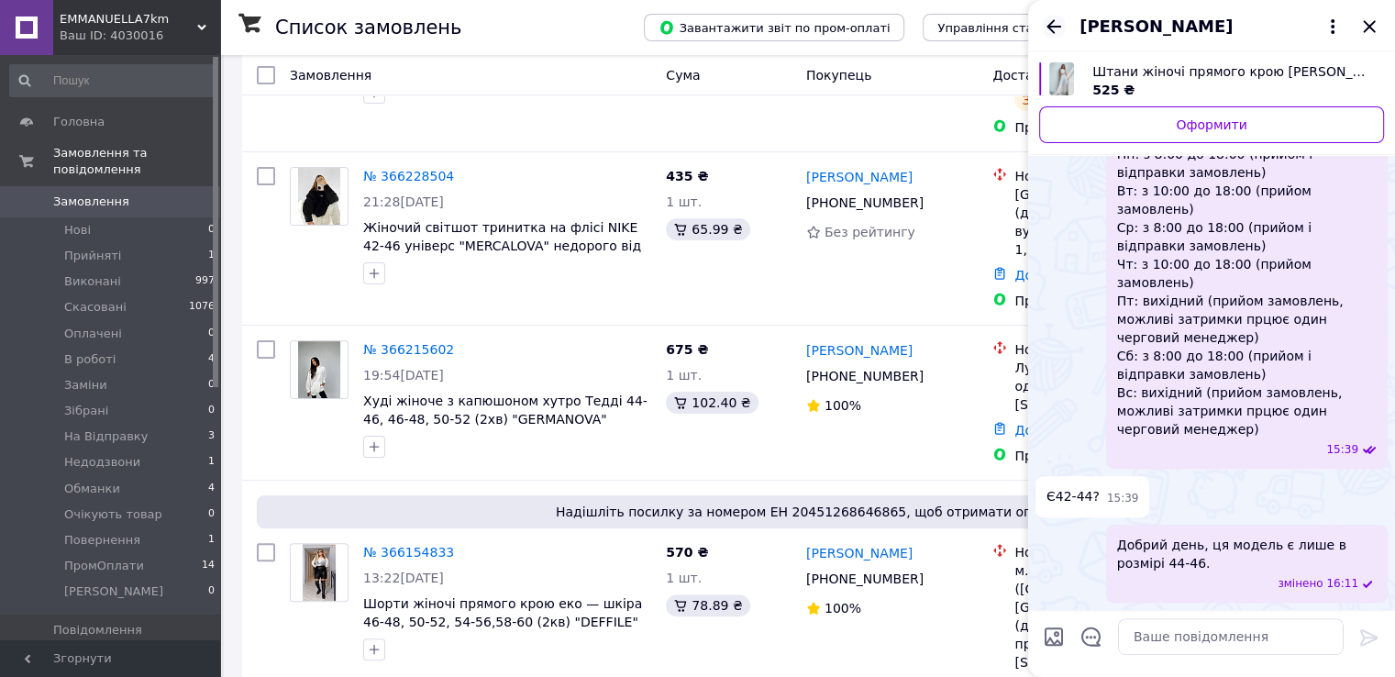
click at [1054, 27] on icon "Назад" at bounding box center [1053, 26] width 15 height 14
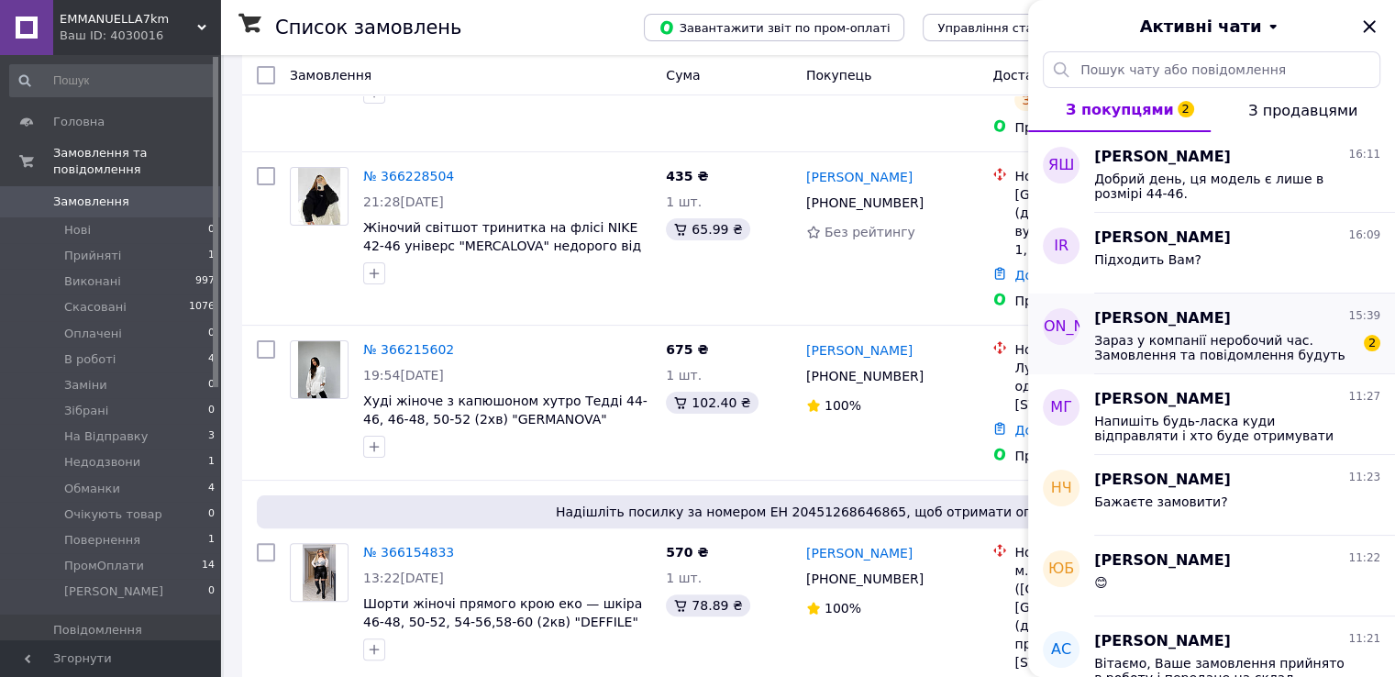
click at [1273, 336] on span "Зараз у компанії неробочий час. Замовлення та повідомлення будуть оброблені в н…" at bounding box center [1224, 347] width 260 height 29
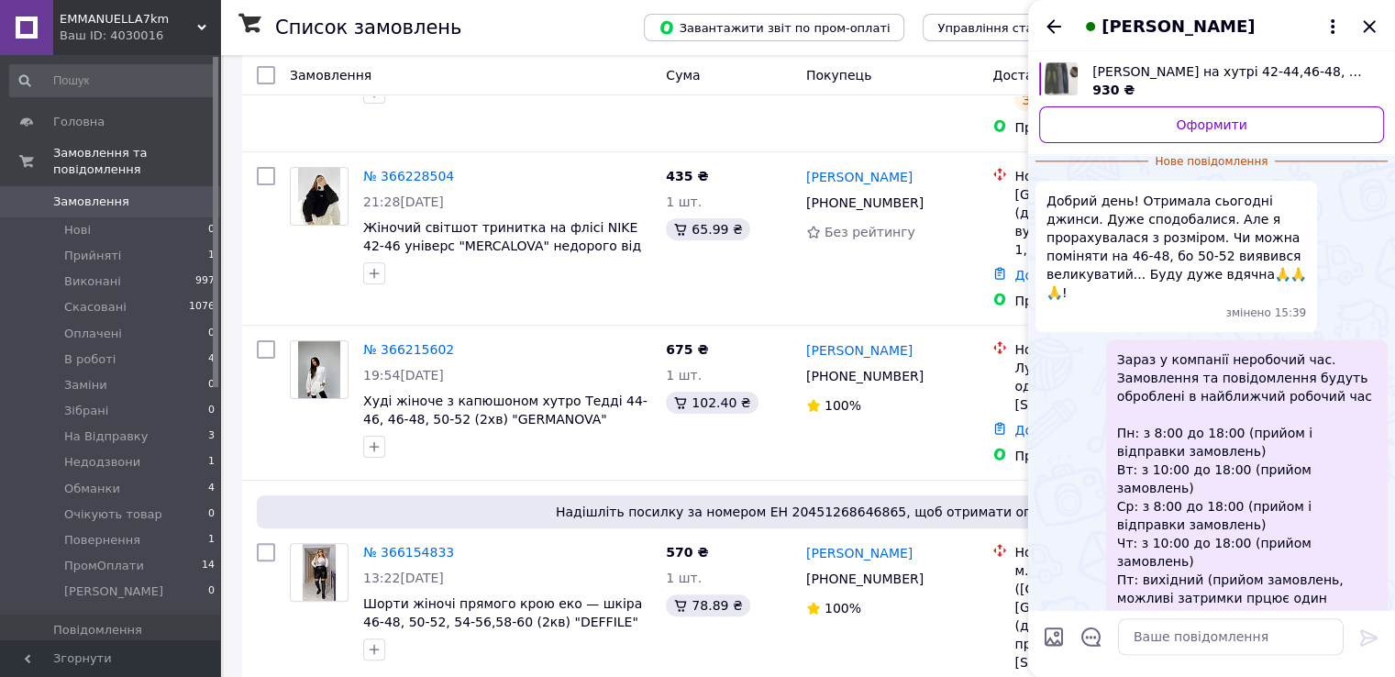
scroll to position [2000, 0]
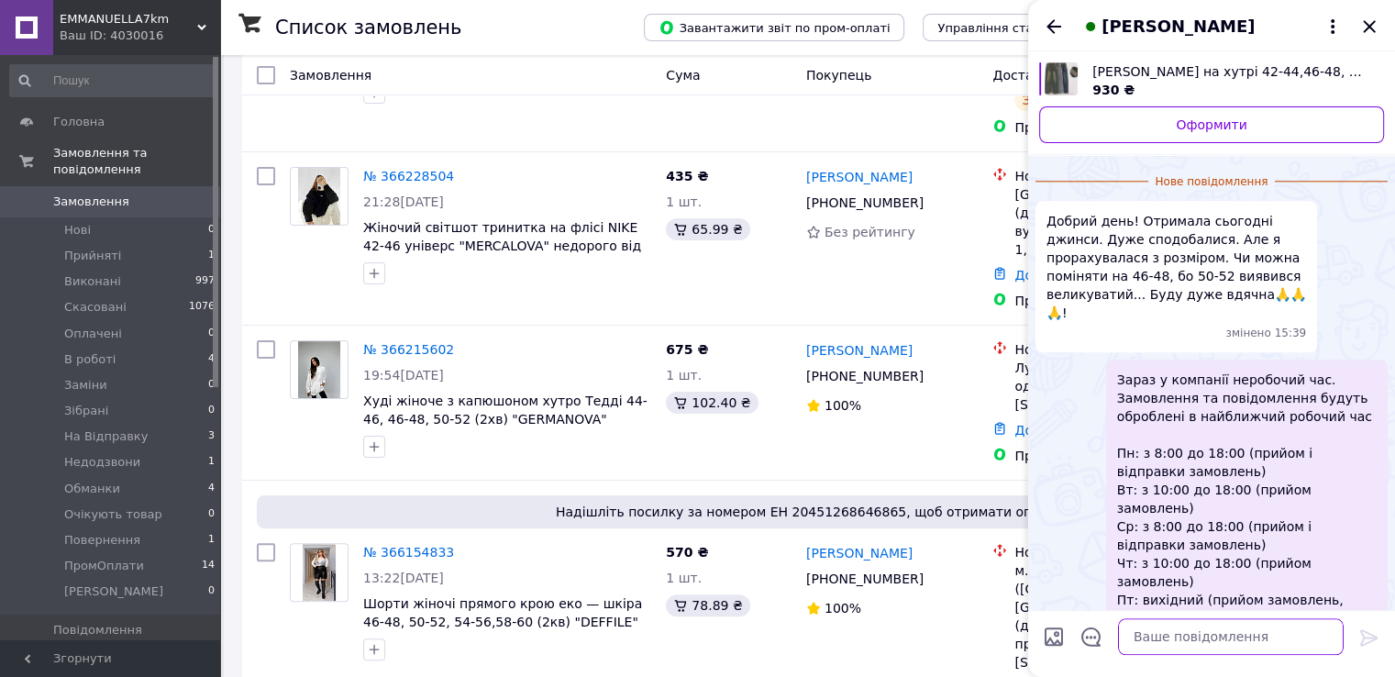
click at [1135, 627] on textarea at bounding box center [1231, 636] width 226 height 37
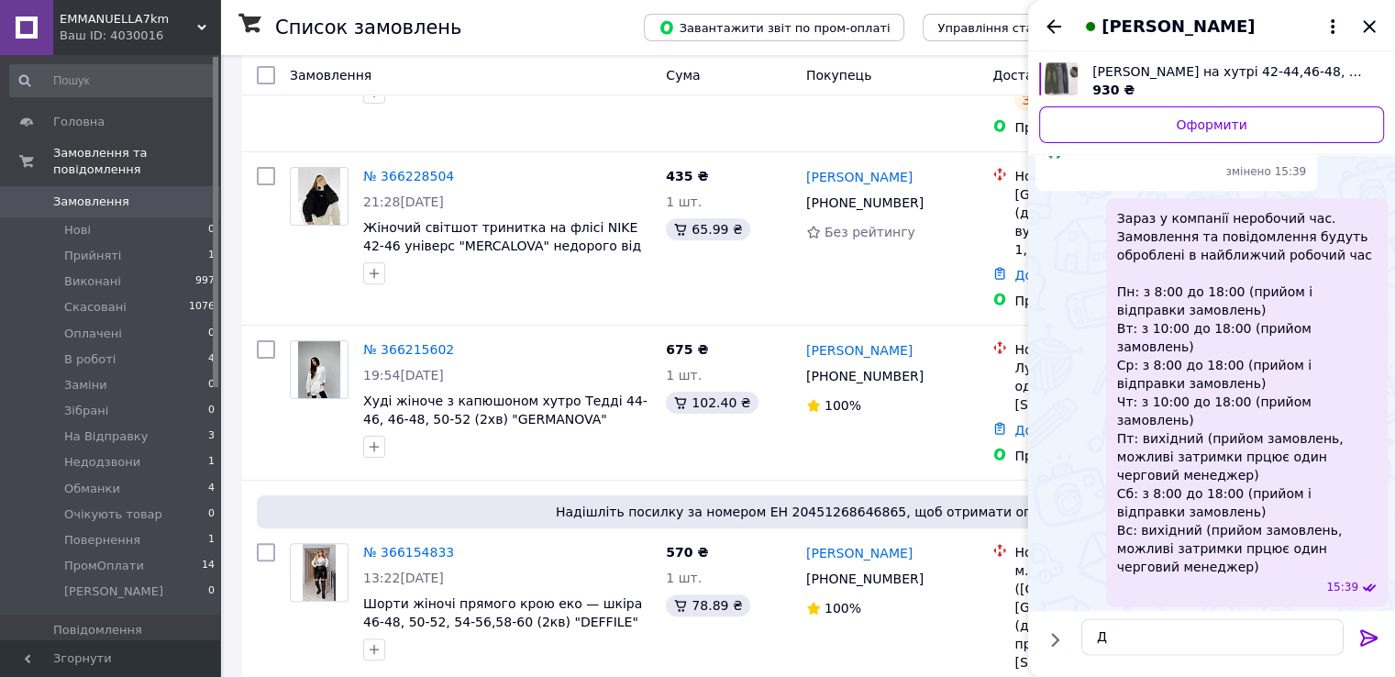
scroll to position [2183, 0]
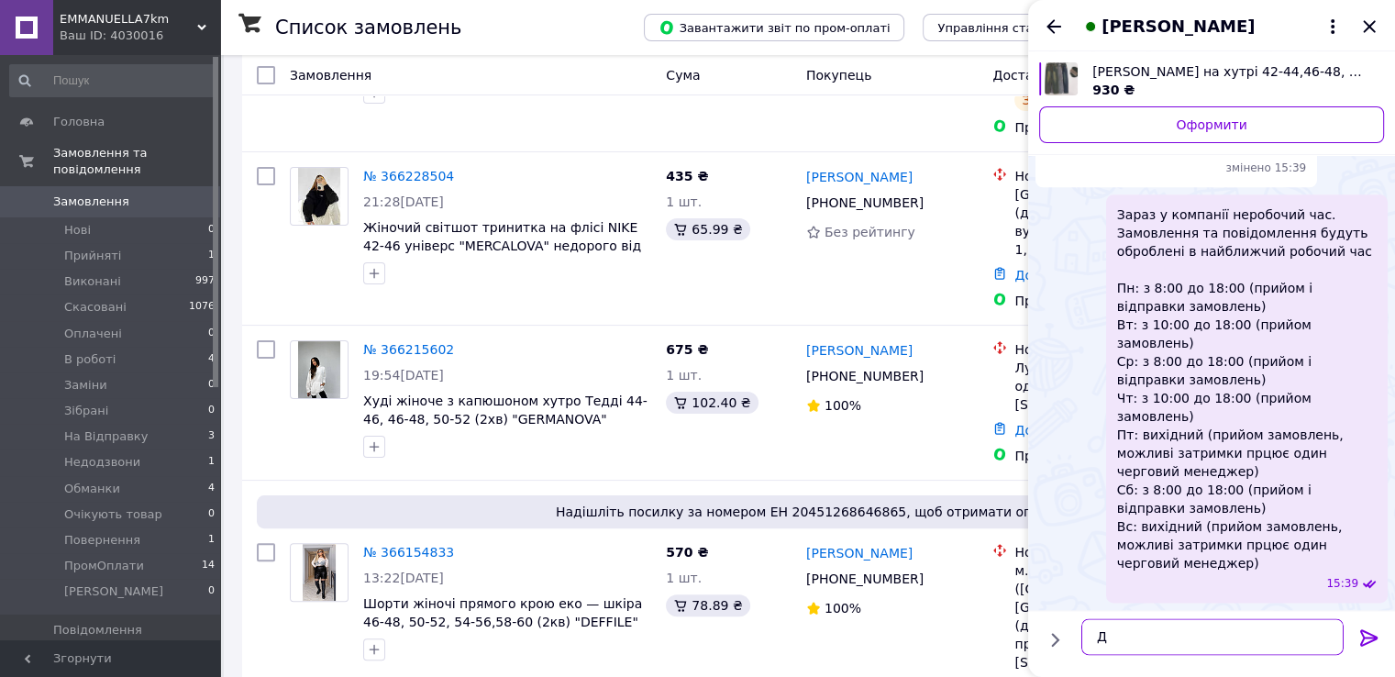
click at [1175, 635] on textarea "Д" at bounding box center [1212, 636] width 262 height 37
type textarea "Добрий день"
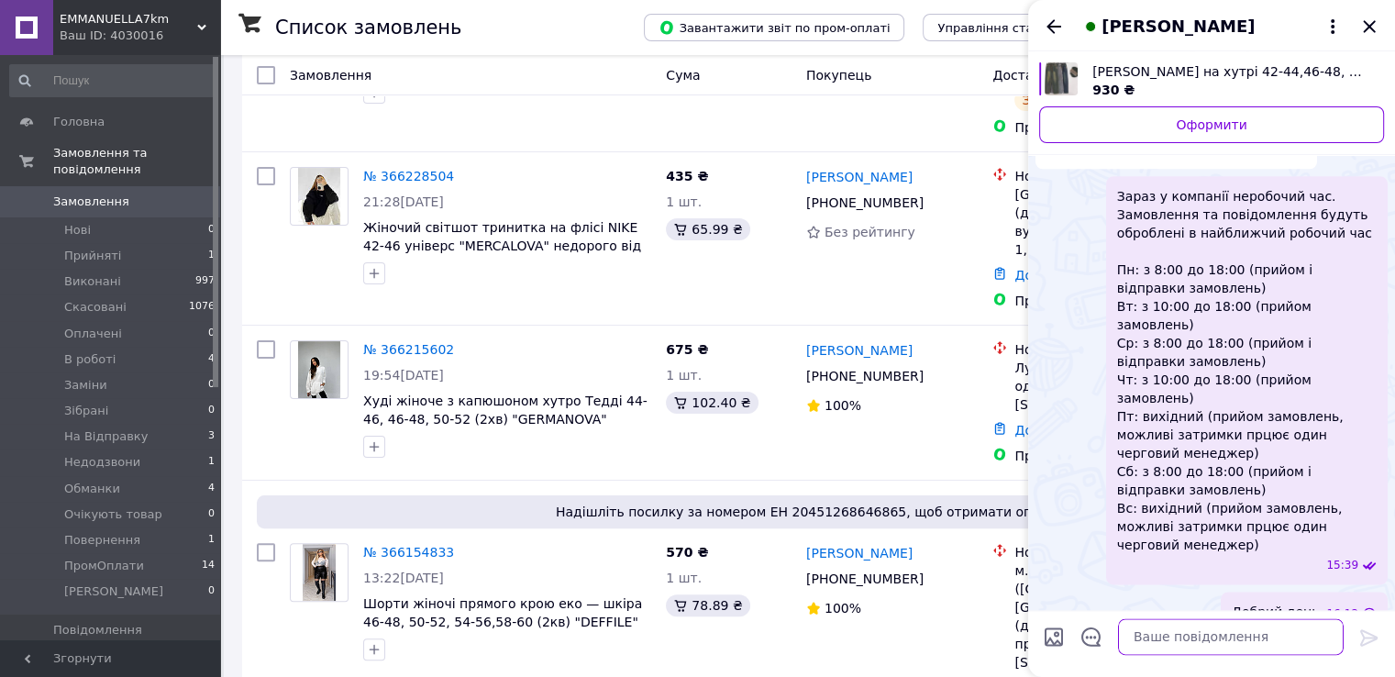
scroll to position [2202, 0]
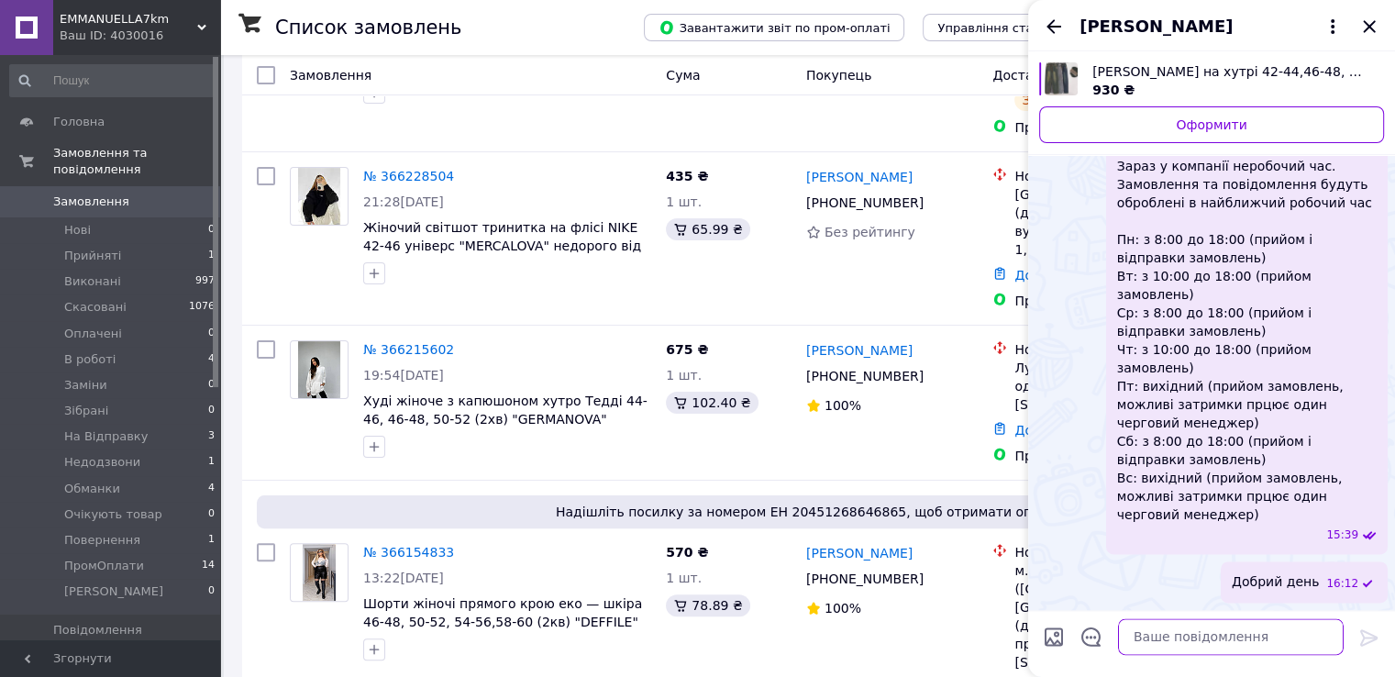
click at [1166, 637] on textarea at bounding box center [1231, 636] width 226 height 37
paste textarea "Відправляйте Одеса, нп 102, Нестерюк Богдан, 0934162259, обмін відбувається за …"
type textarea "Відправляйте Одеса, нп 102, Нестерюк Богдан, 0934162259, обмін відбувається за …"
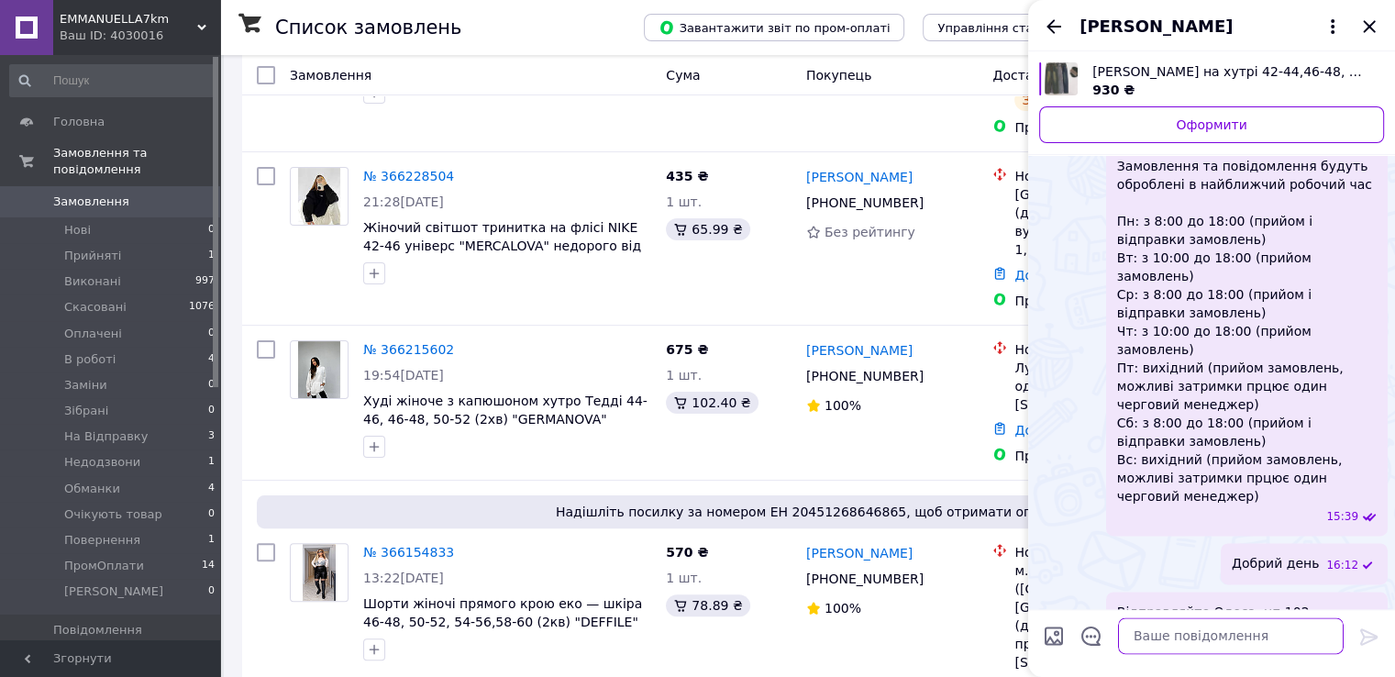
scroll to position [2417, 0]
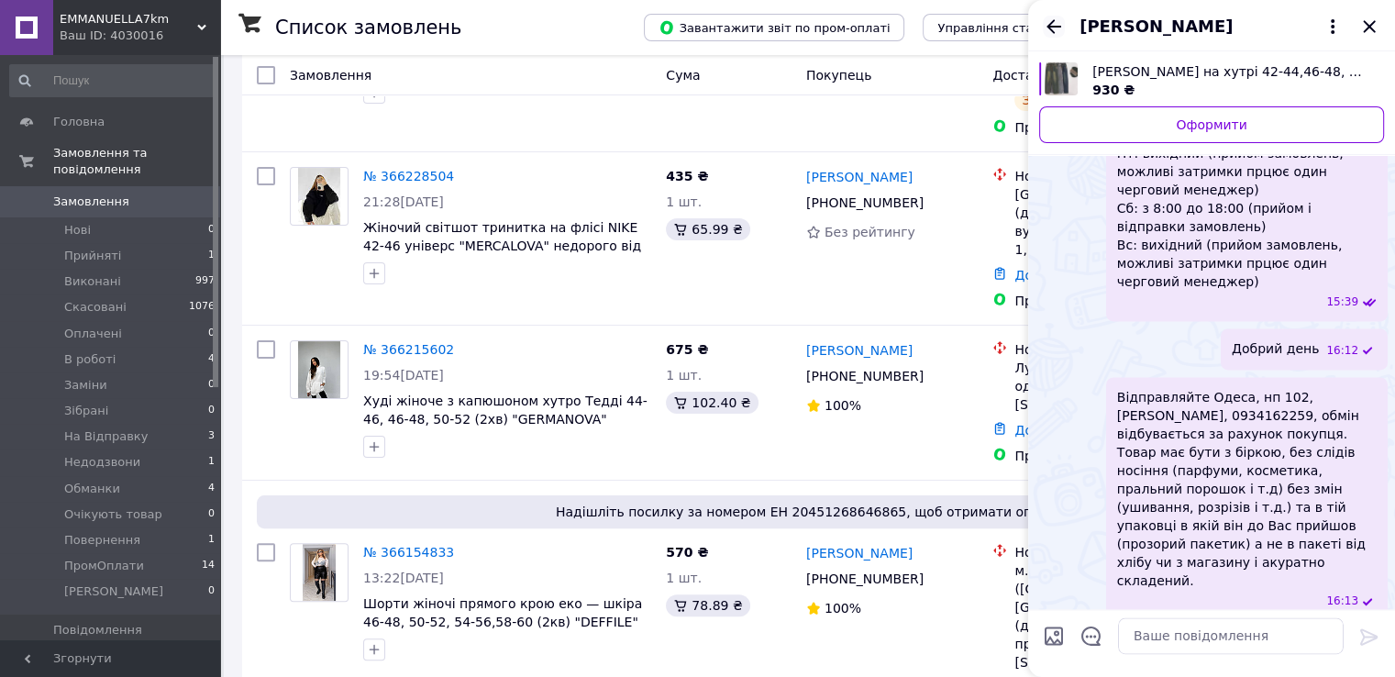
click at [1057, 27] on icon "Назад" at bounding box center [1053, 26] width 15 height 14
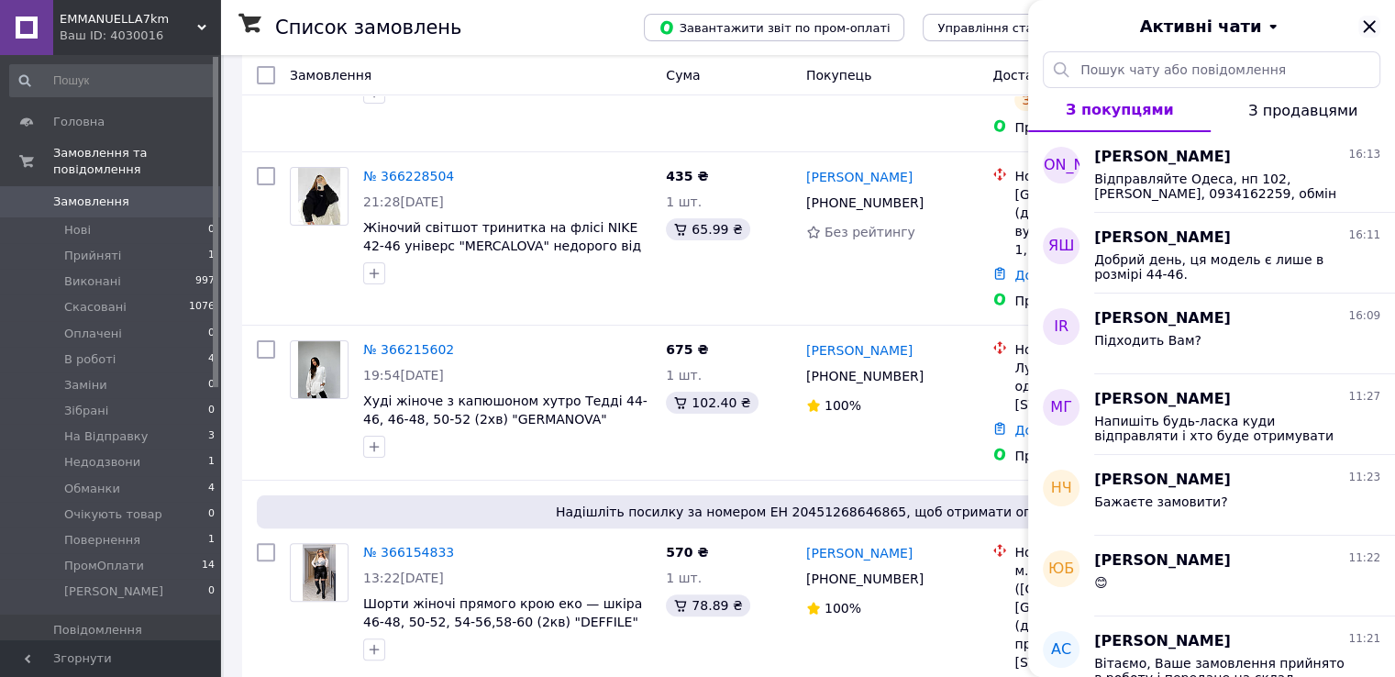
click at [1367, 27] on icon "Закрити" at bounding box center [1369, 27] width 22 height 22
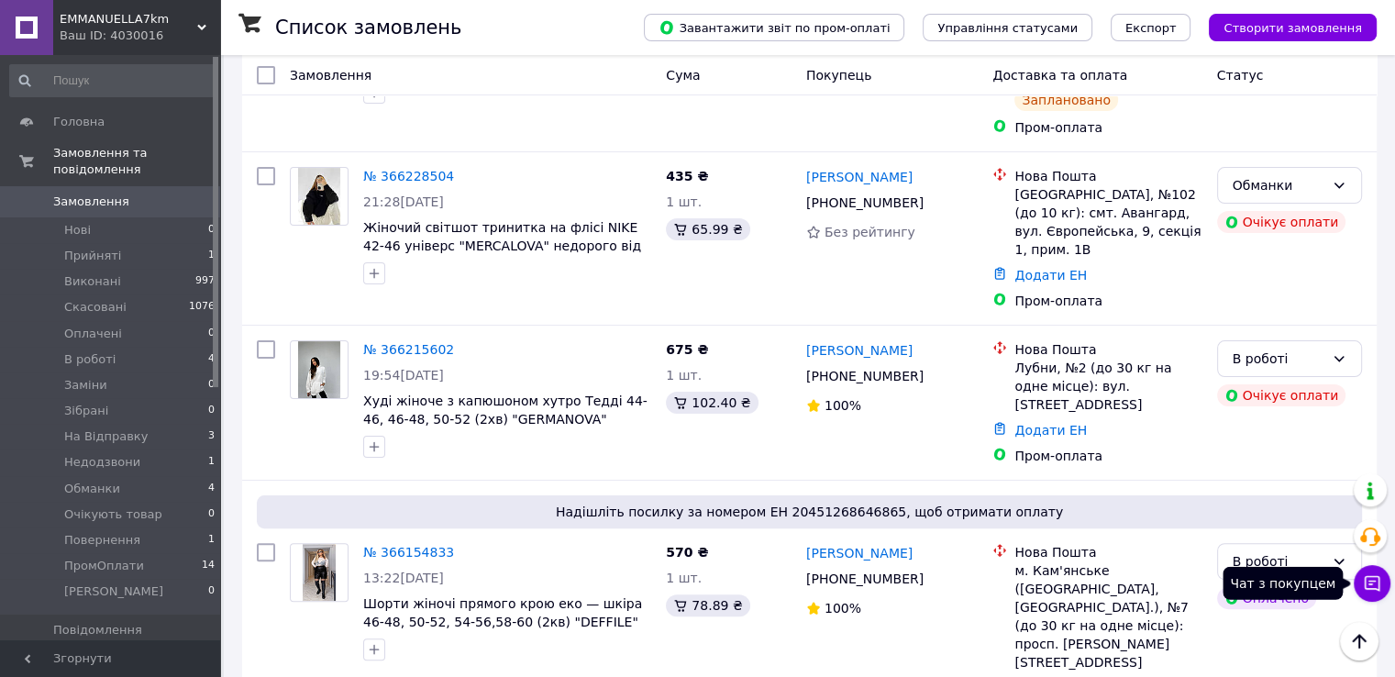
click at [1365, 580] on icon at bounding box center [1372, 583] width 18 height 18
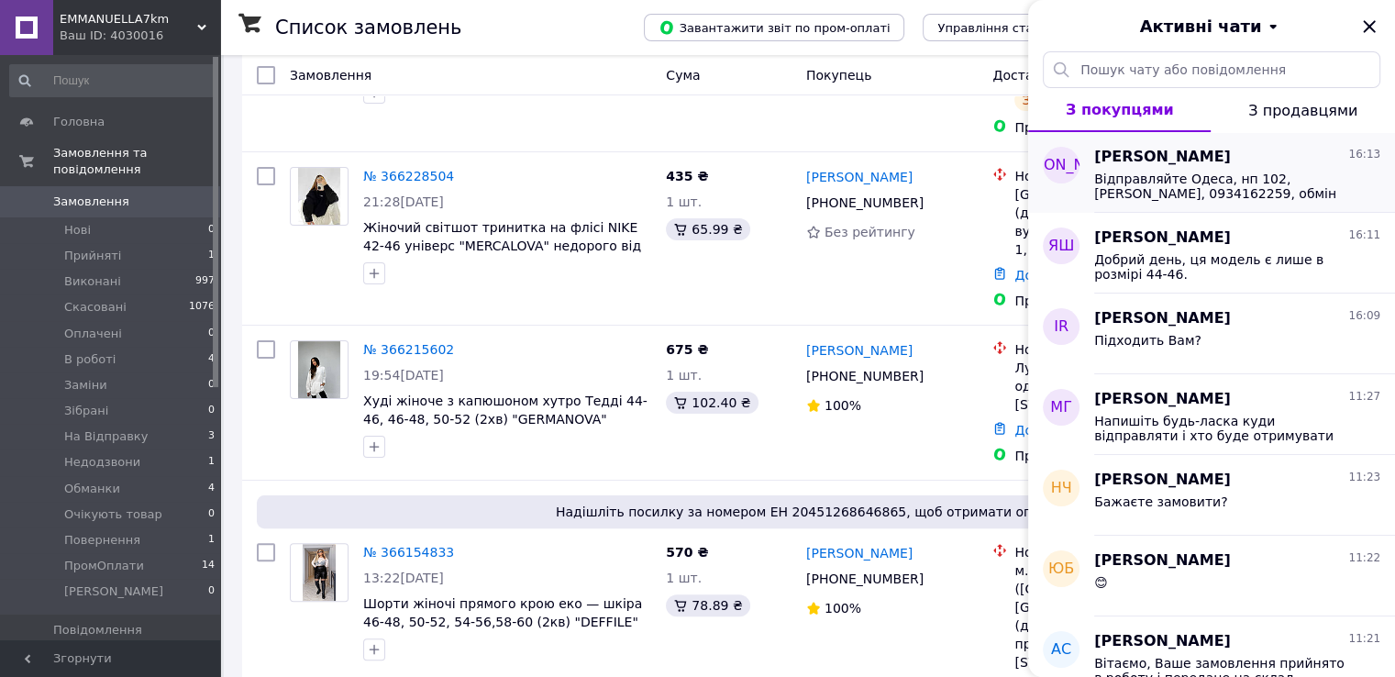
click at [1099, 184] on span "Відправляйте Одеса, нп 102, Нестерюк Богдан, 0934162259, обмін відбувається за …" at bounding box center [1224, 185] width 260 height 29
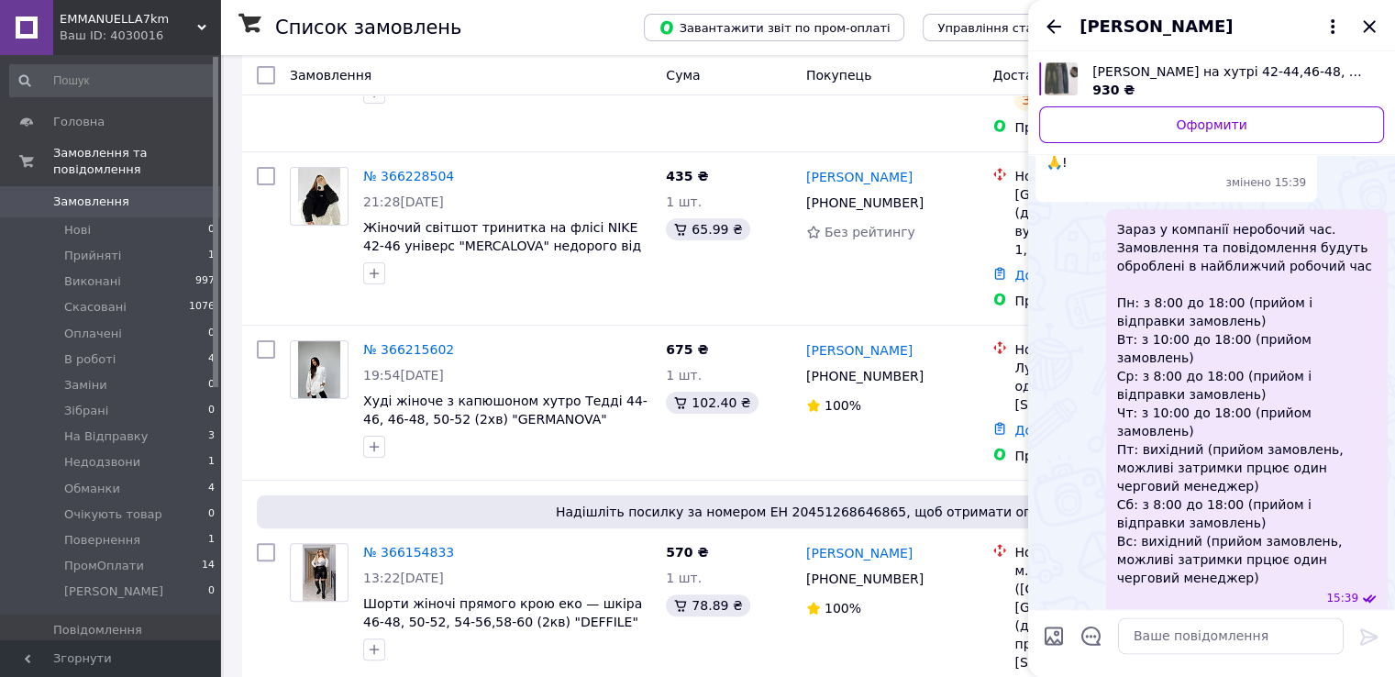
scroll to position [2050, 0]
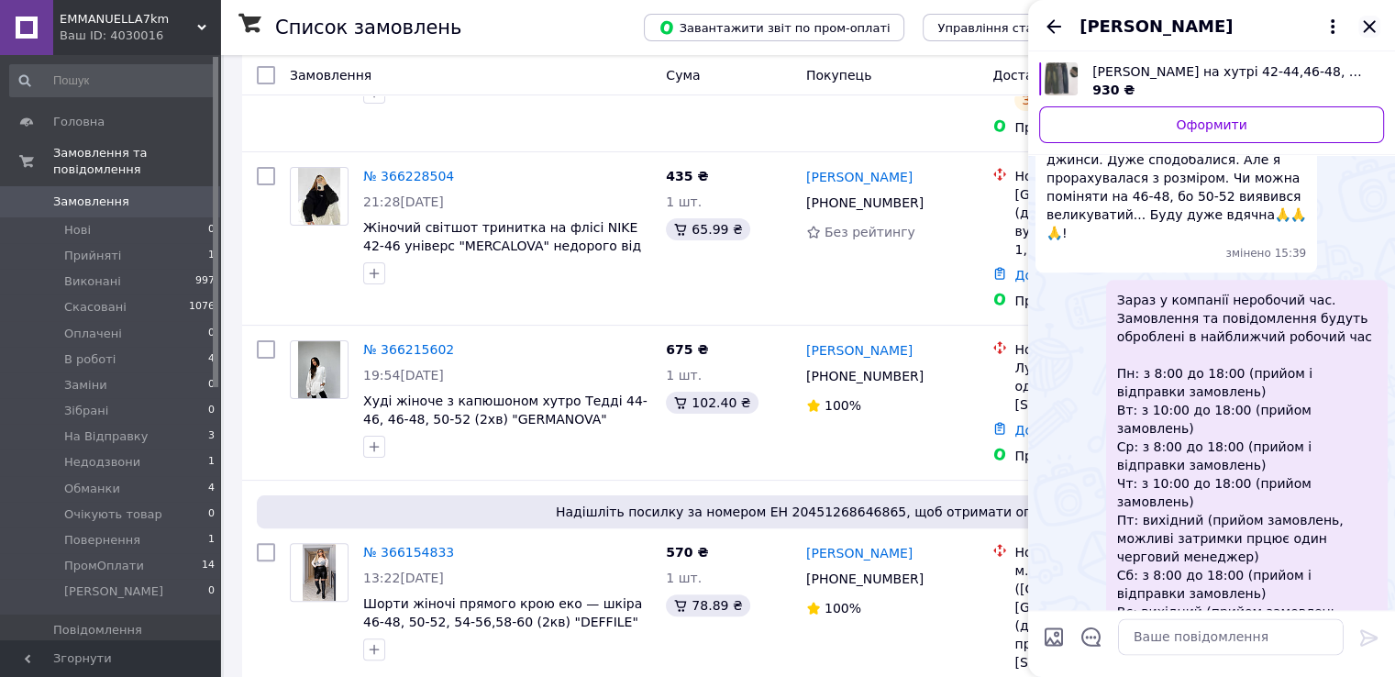
click at [1362, 35] on icon "Закрити" at bounding box center [1369, 27] width 22 height 22
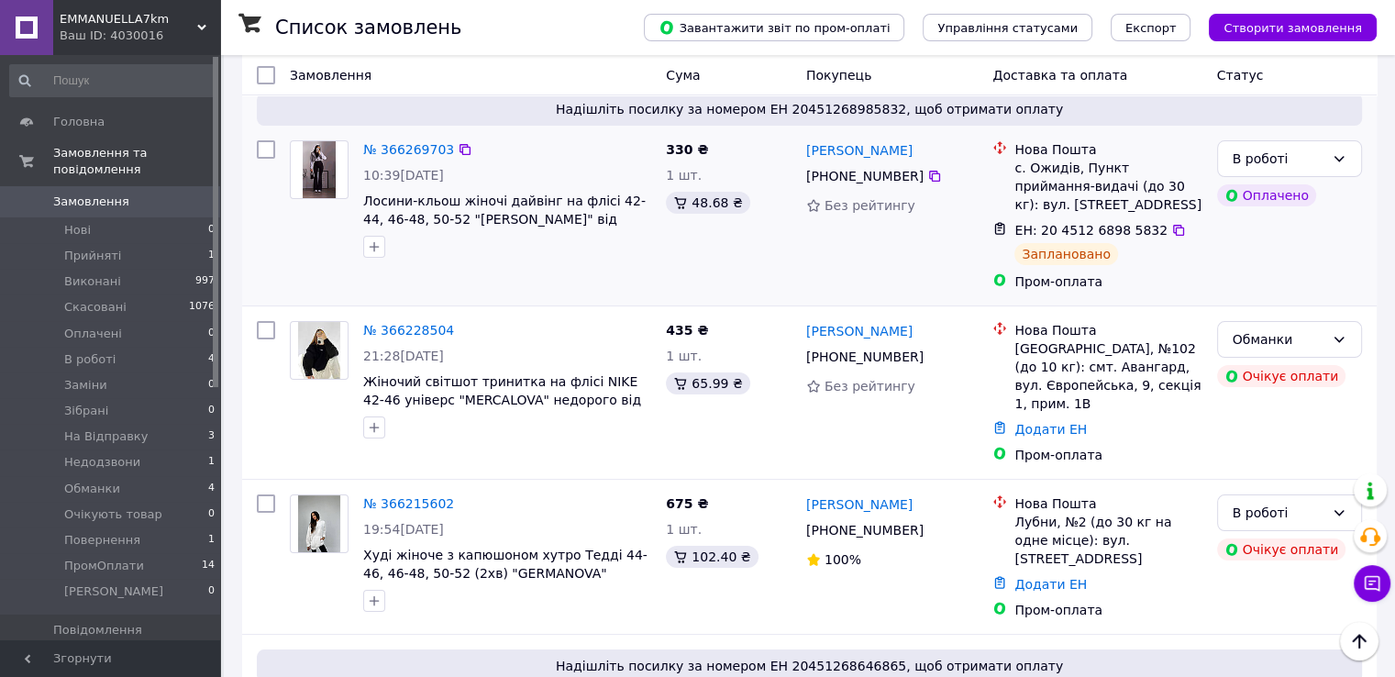
scroll to position [0, 0]
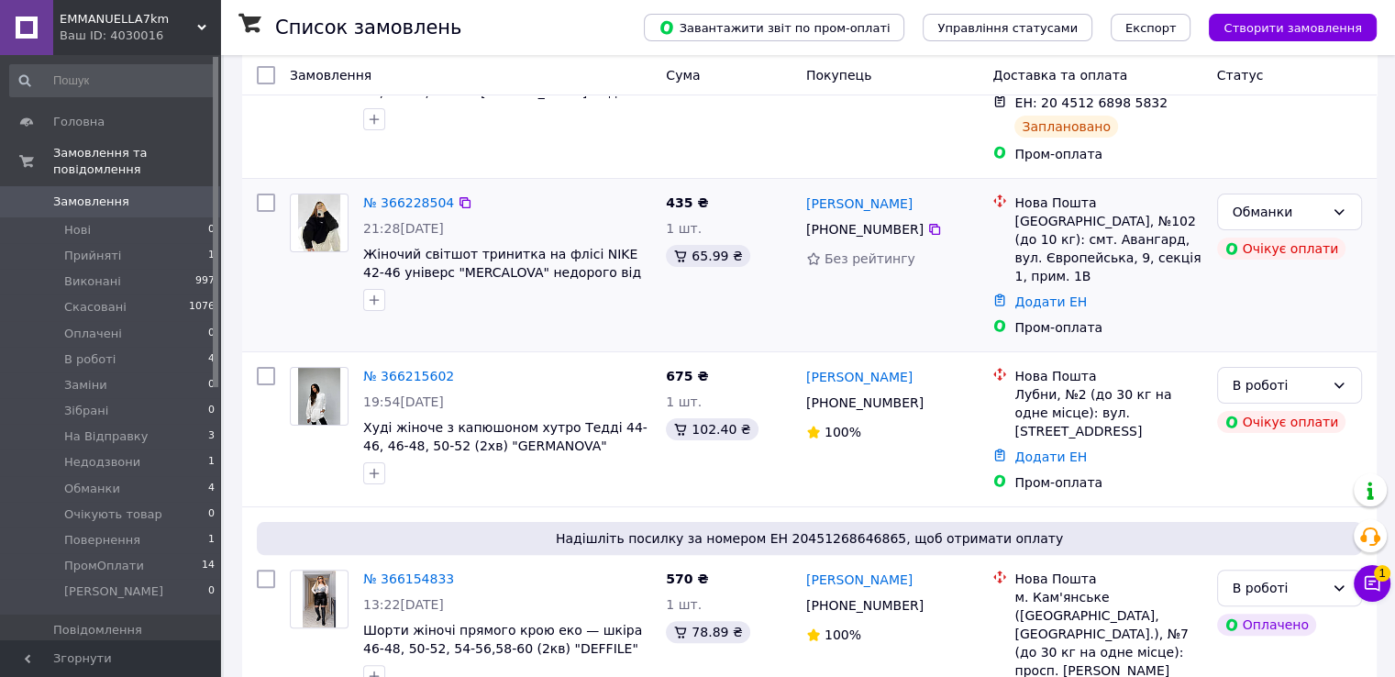
scroll to position [367, 0]
